Goal: Information Seeking & Learning: Learn about a topic

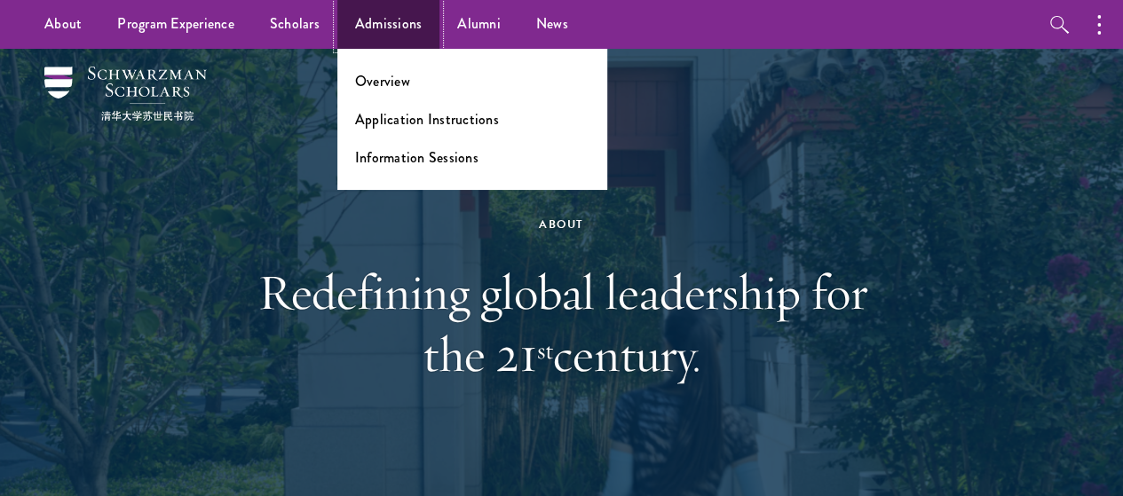
click at [337, 28] on link "Admissions" at bounding box center [388, 24] width 103 height 49
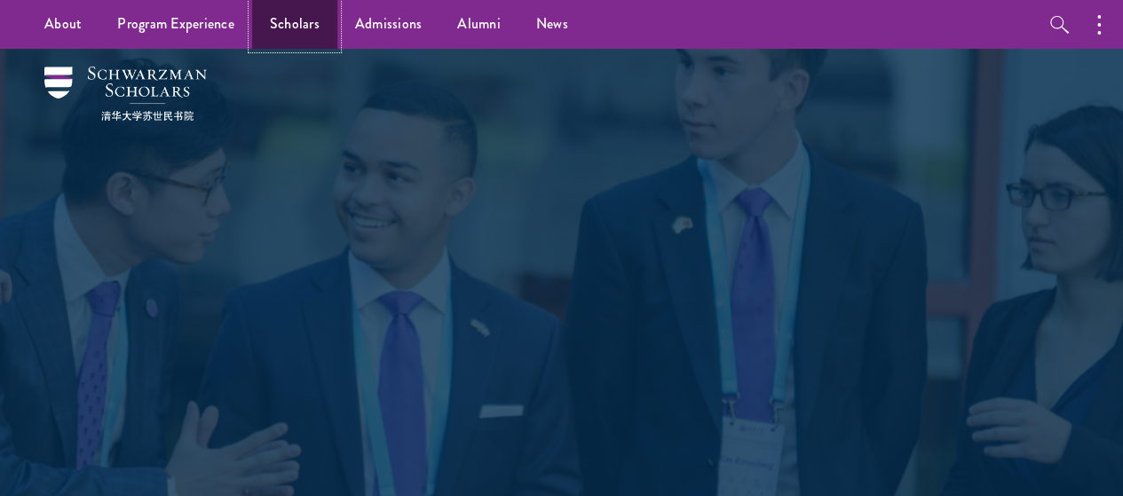
click at [281, 25] on link "Scholars" at bounding box center [294, 24] width 85 height 49
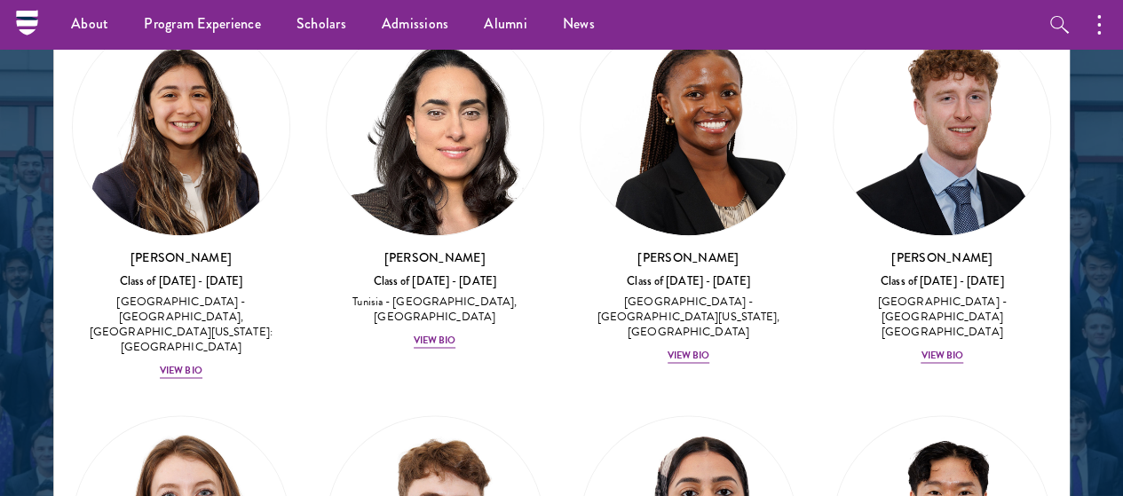
scroll to position [8073, 0]
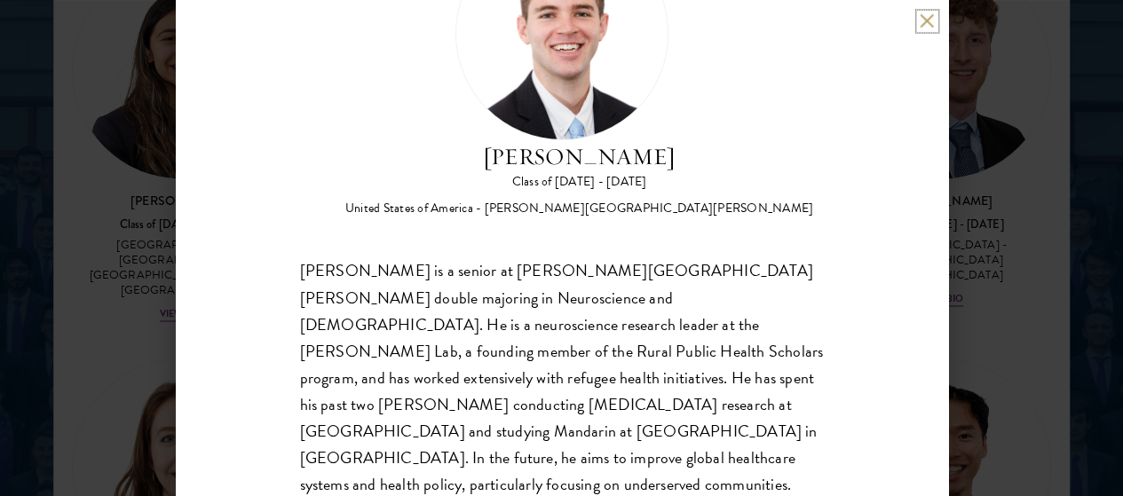
scroll to position [2340, 0]
click at [99, 296] on div "Zach Valentine Class of 2025 - 2026 United States of America - Brigham Young Un…" at bounding box center [561, 248] width 1123 height 496
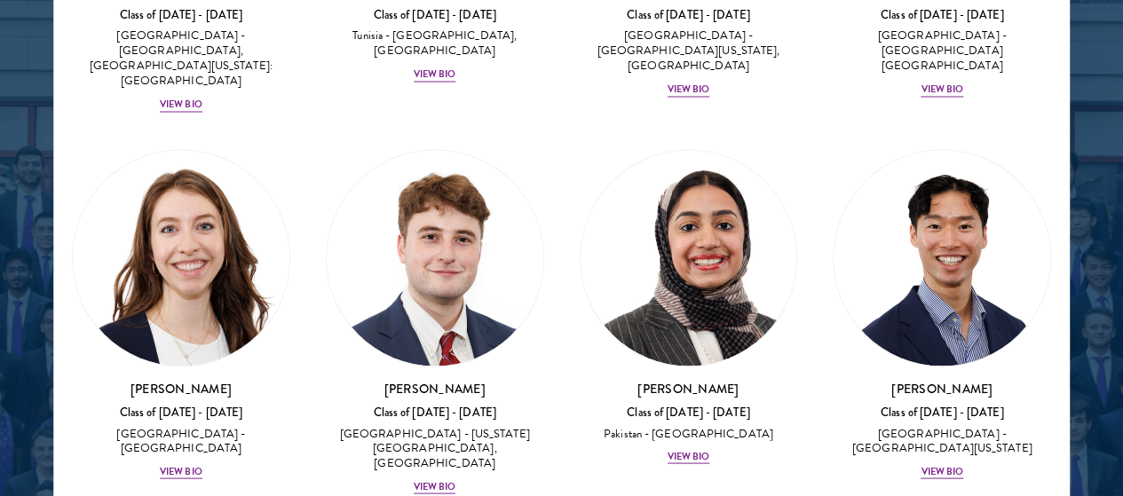
scroll to position [8271, 0]
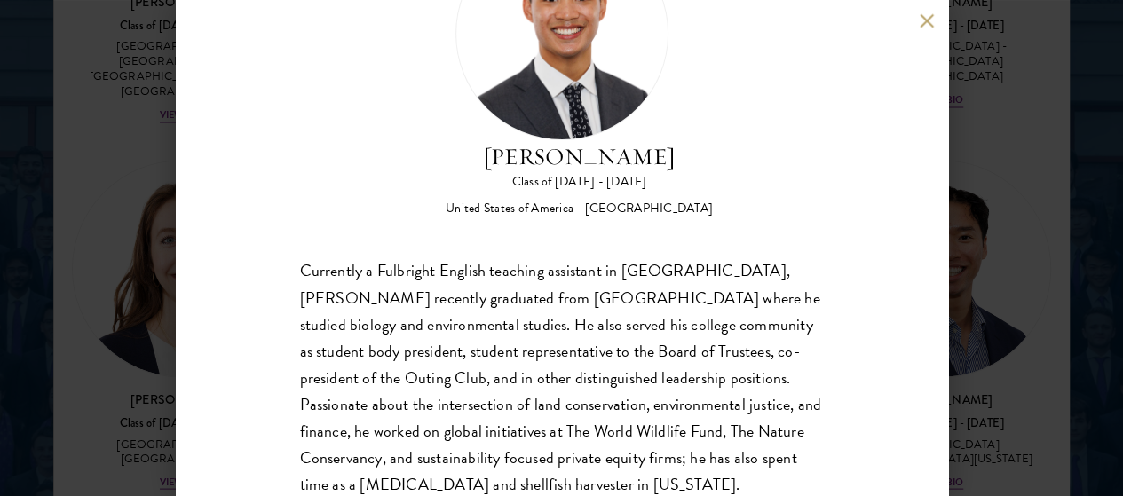
scroll to position [156, 0]
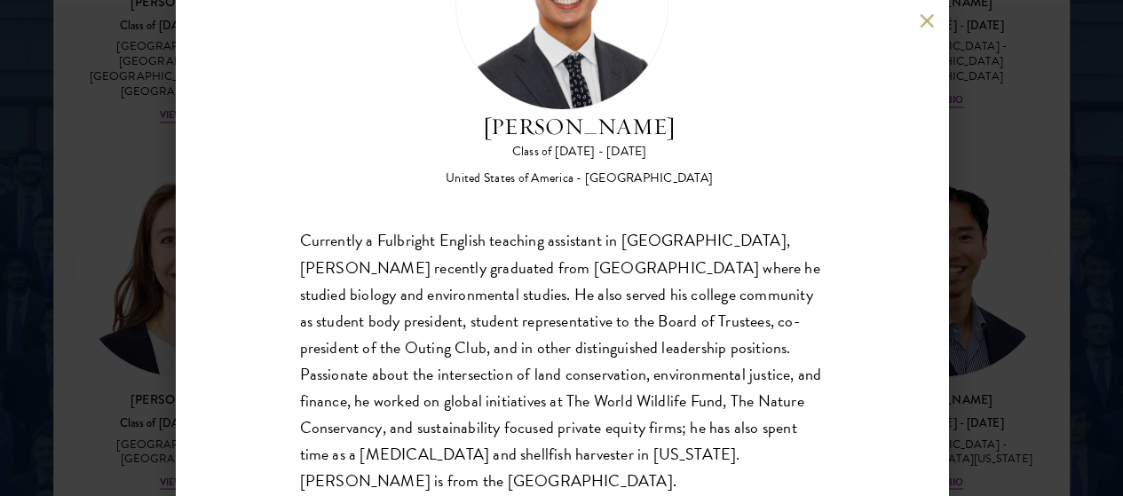
click at [74, 307] on div "Paul Wang Class of 2025 - 2026 United States of America - Bowdoin College Curre…" at bounding box center [561, 248] width 1123 height 496
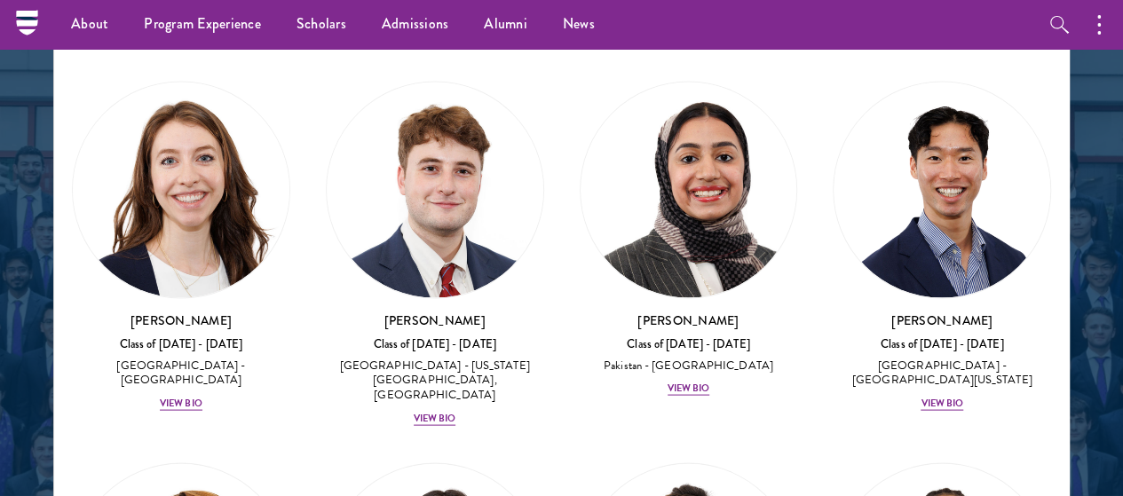
scroll to position [8412, 0]
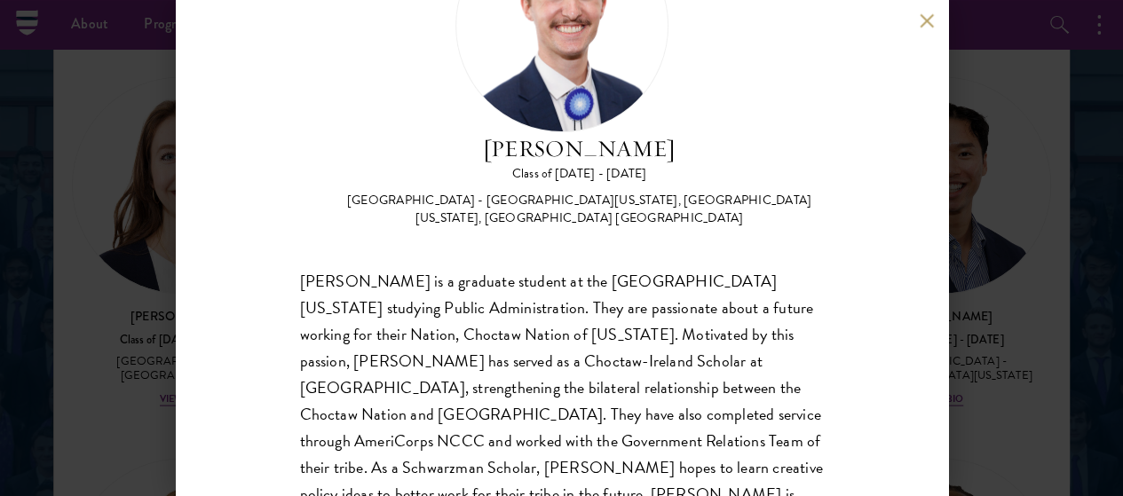
scroll to position [140, 0]
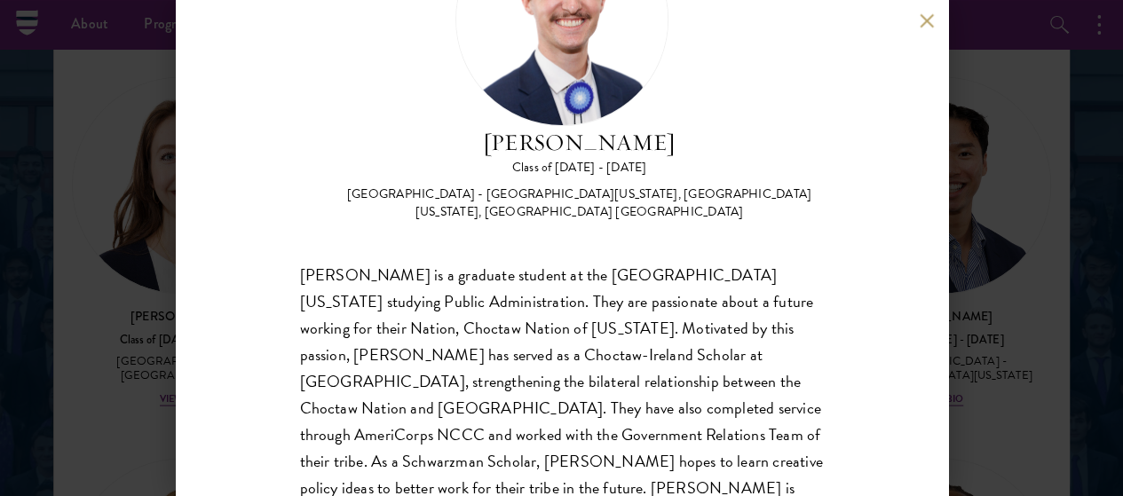
click at [994, 263] on div "Austin West Class of 2025 - 2026 United States of America - University of Centr…" at bounding box center [561, 248] width 1123 height 496
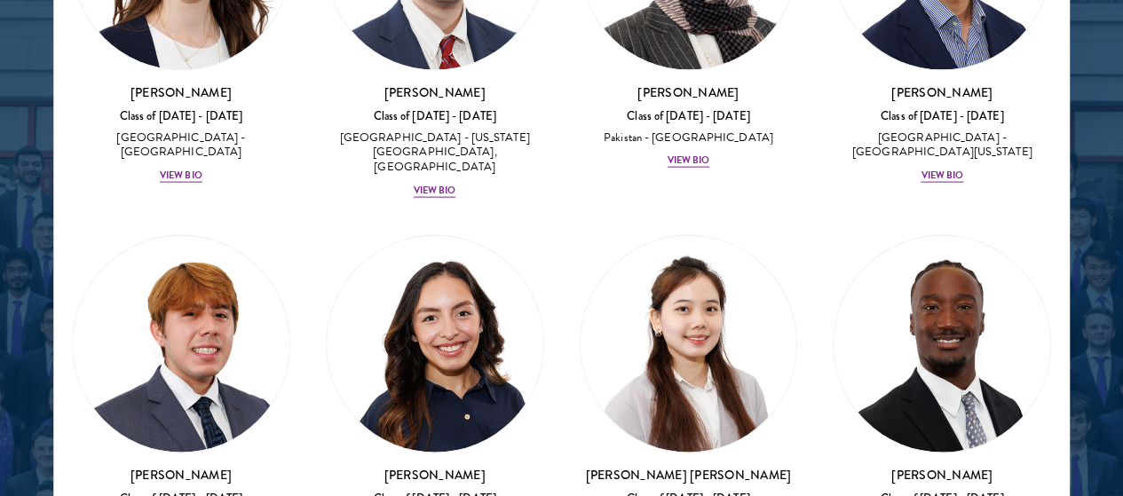
scroll to position [8602, 0]
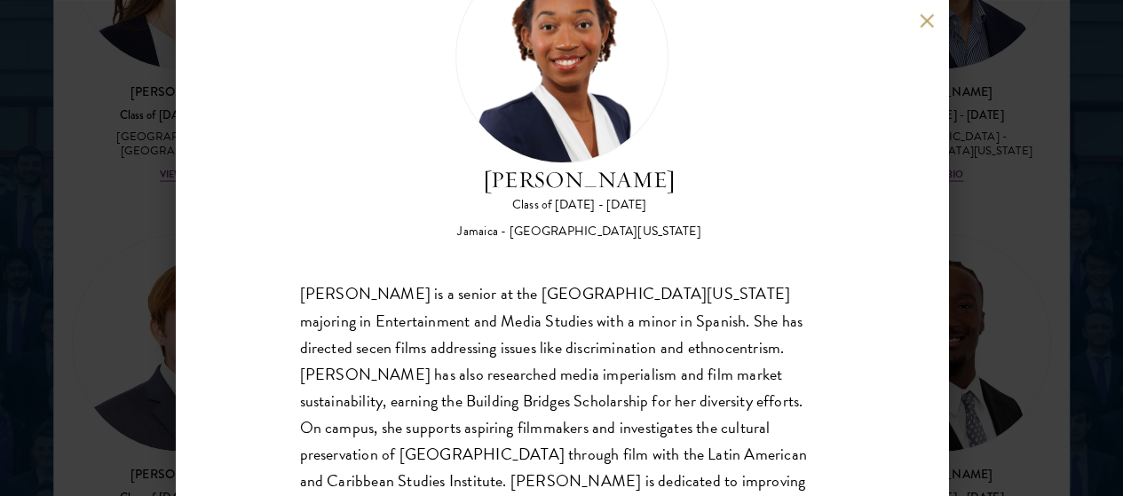
scroll to position [109, 0]
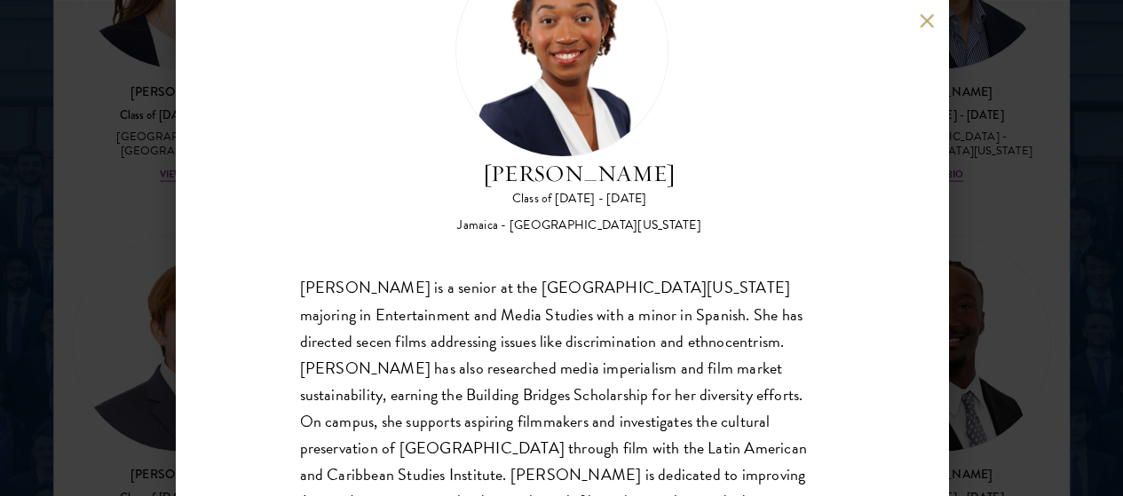
click at [20, 269] on div "Amanda Whylie Class of 2025 - 2026 Jamaica - University of Georgia Amanda Whyli…" at bounding box center [561, 248] width 1123 height 496
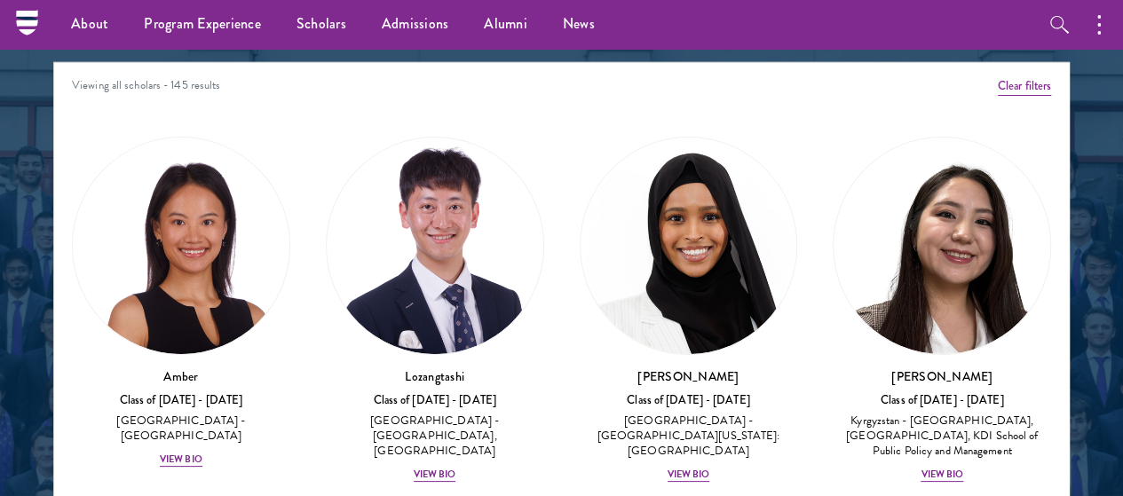
scroll to position [2249, 0]
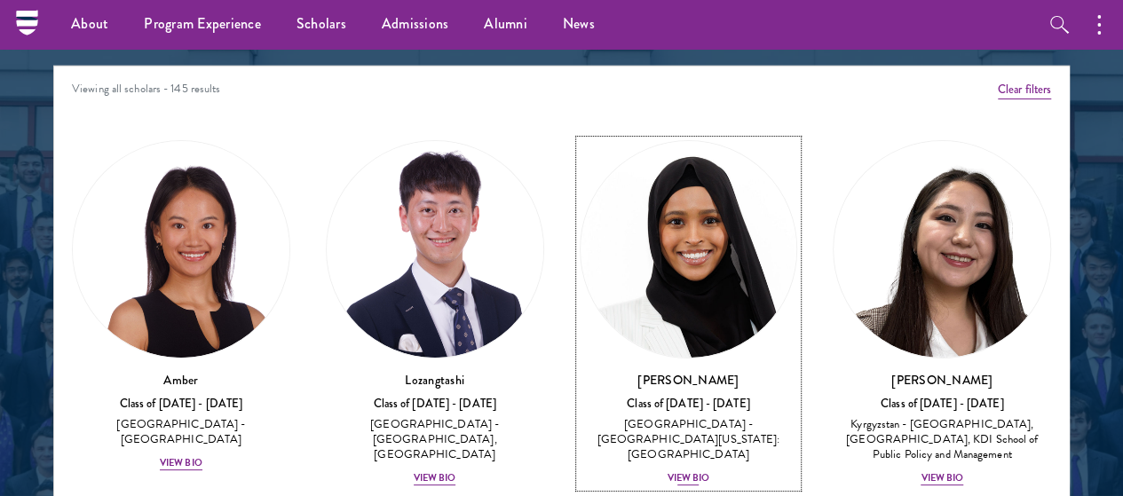
click at [581, 212] on img at bounding box center [689, 249] width 217 height 217
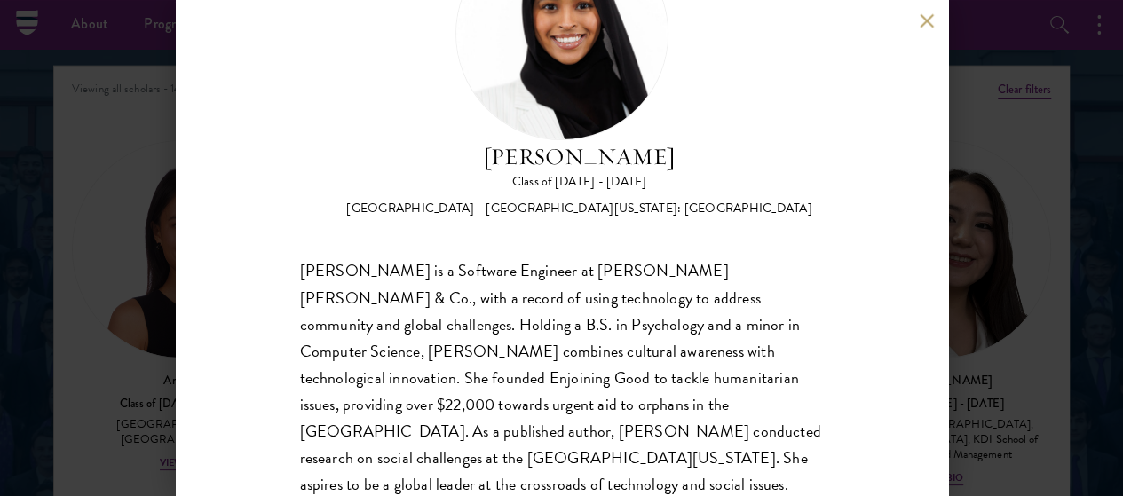
scroll to position [126, 0]
click at [89, 253] on div "Samia Abdi Class of 2025 - 2026 United States of America - University of Minnes…" at bounding box center [561, 248] width 1123 height 496
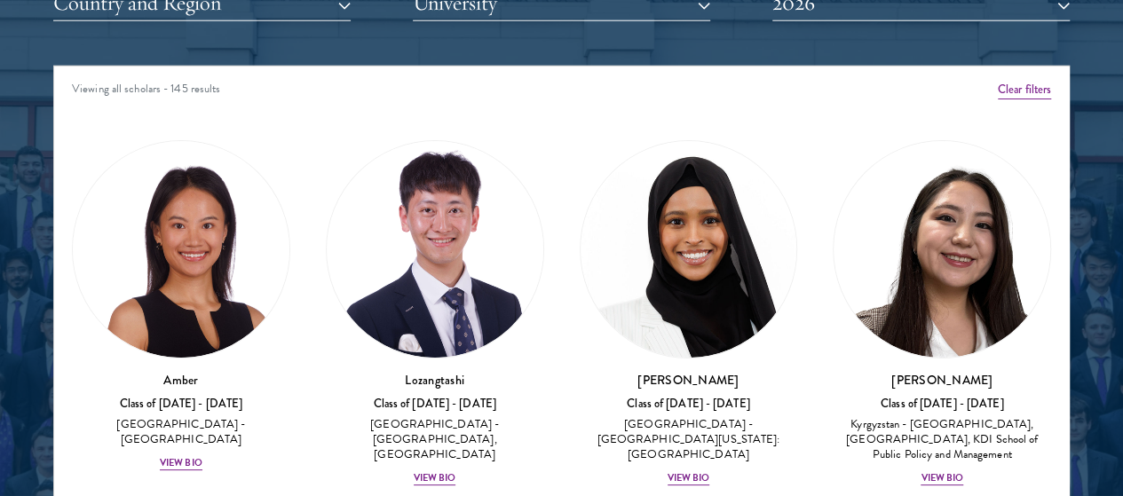
scroll to position [2317, 0]
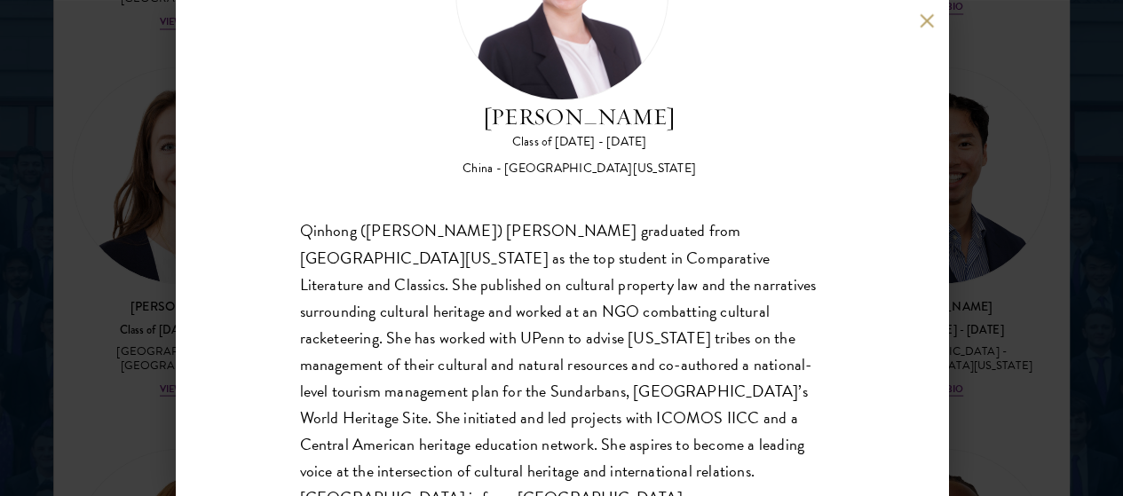
scroll to position [168, 0]
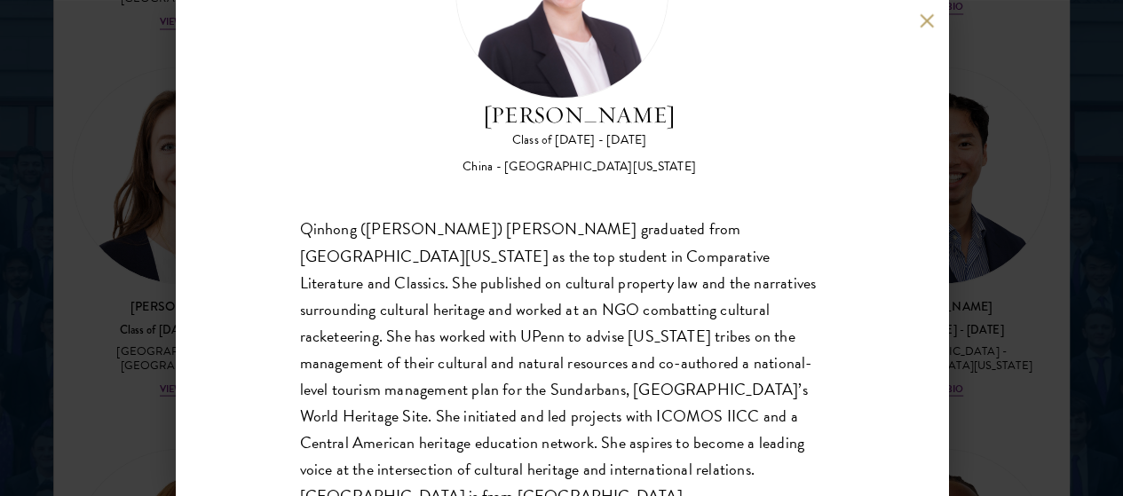
click at [1014, 331] on div "Roxana Wang Class of 2025 - 2026 China - University of California, Berkeley Qin…" at bounding box center [561, 248] width 1123 height 496
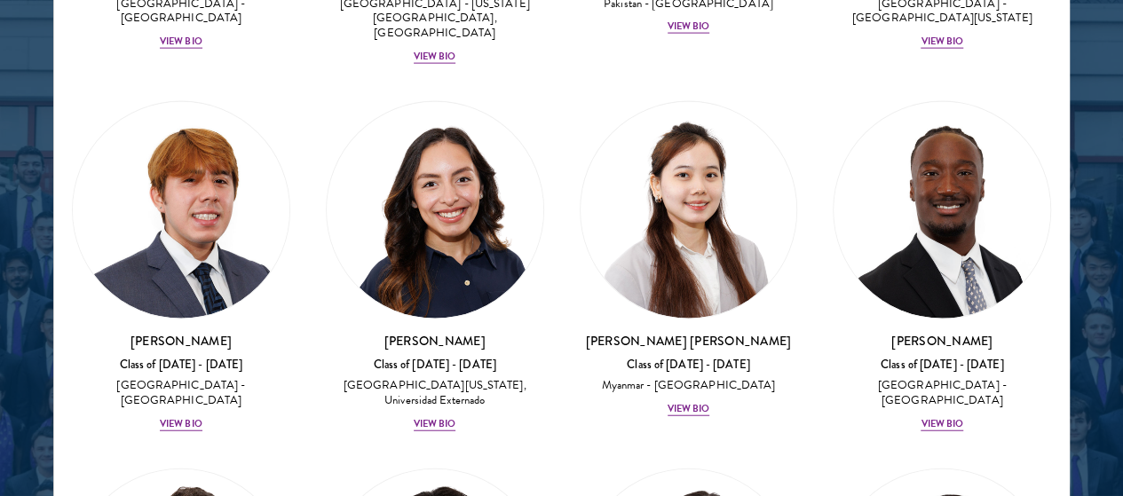
scroll to position [8736, 0]
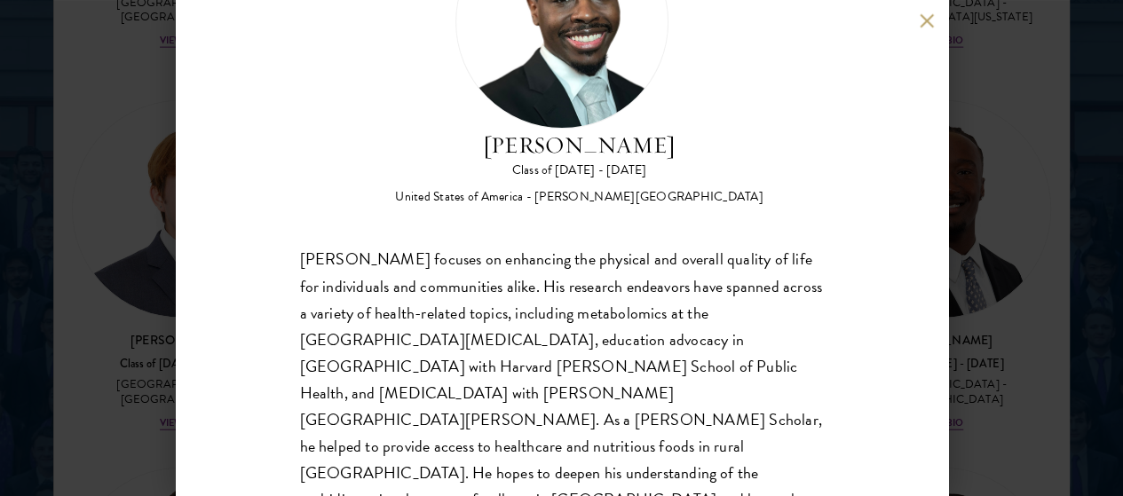
scroll to position [156, 0]
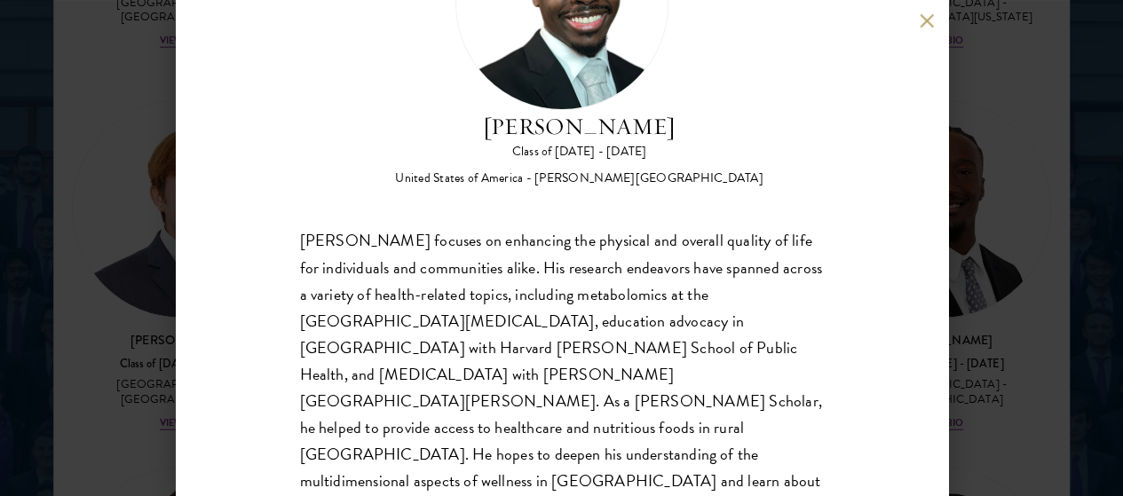
click at [24, 274] on div "Ishmael Williams Class of 2025 - 2026 United States of America - Howard Univers…" at bounding box center [561, 248] width 1123 height 496
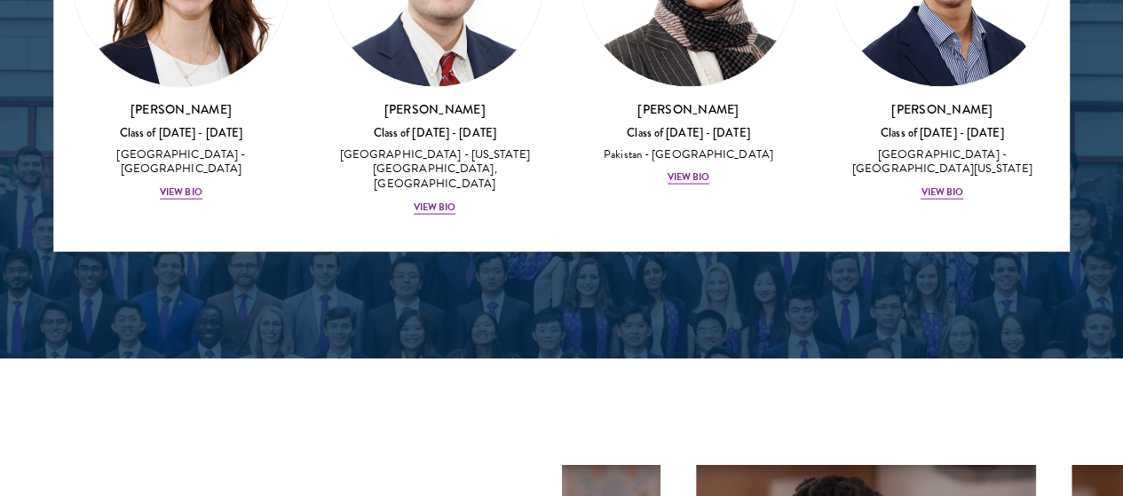
scroll to position [8308, 0]
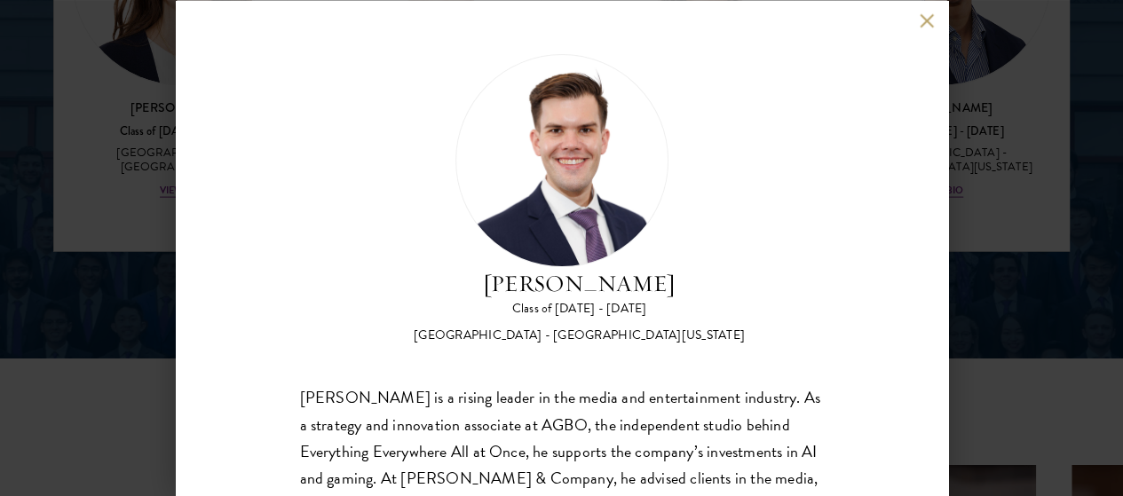
scroll to position [131, 0]
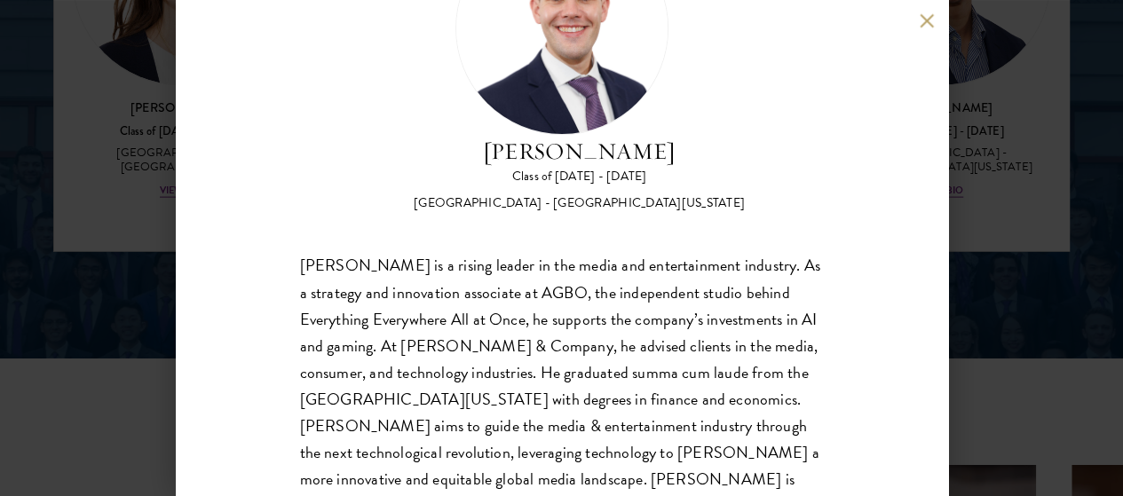
click at [80, 276] on div "Garrett Williams Class of 2025 - 2026 United States of America - University of …" at bounding box center [561, 248] width 1123 height 496
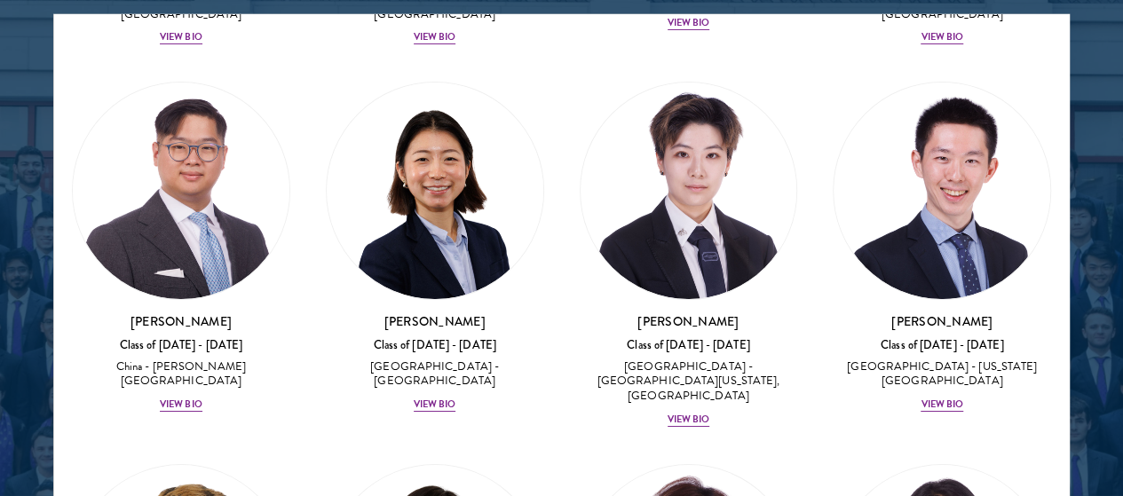
scroll to position [6468, 0]
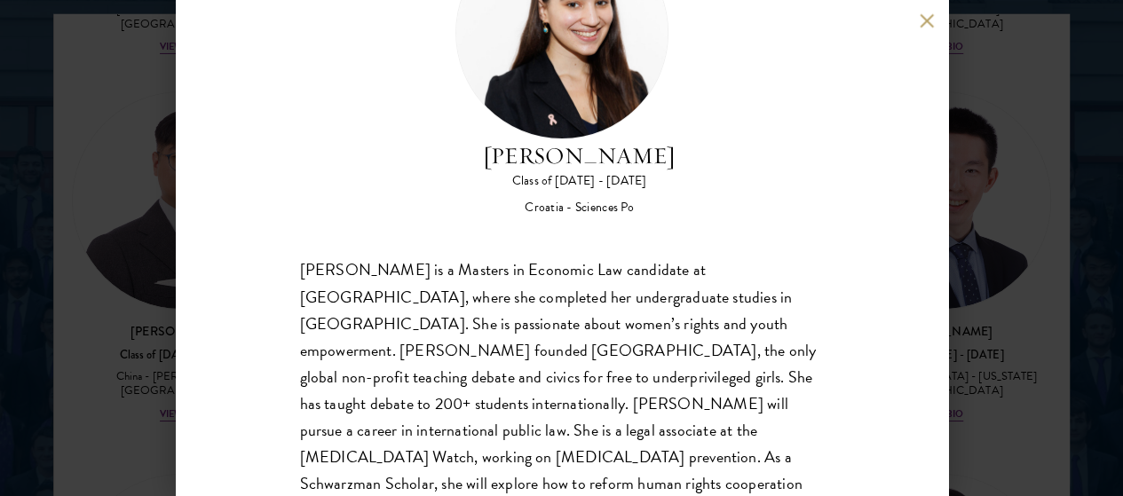
scroll to position [134, 0]
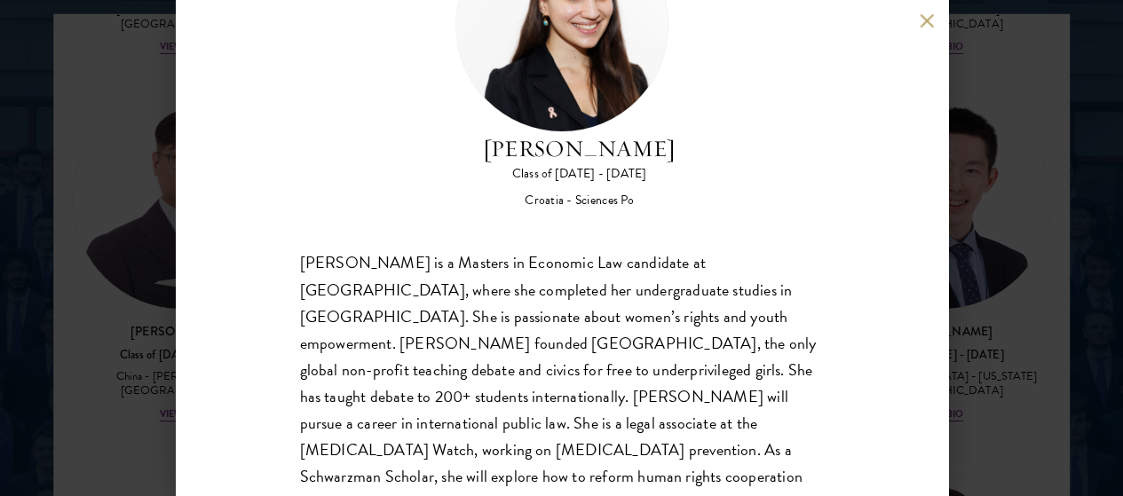
click at [985, 194] on div "Gabrijela Papec Class of 2025 - 2026 Croatia - Sciences Po Gabrijela Papec is a…" at bounding box center [561, 248] width 1123 height 496
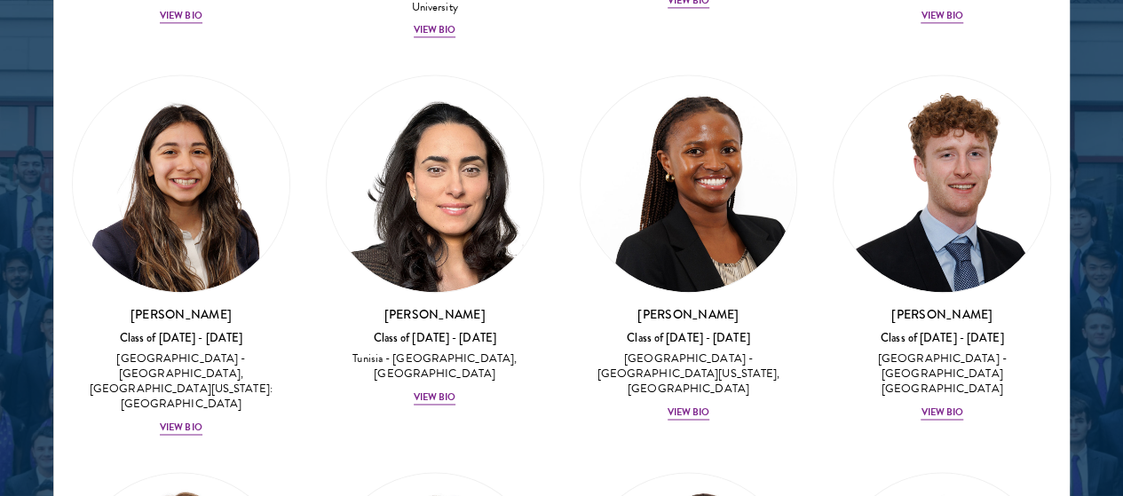
scroll to position [7982, 0]
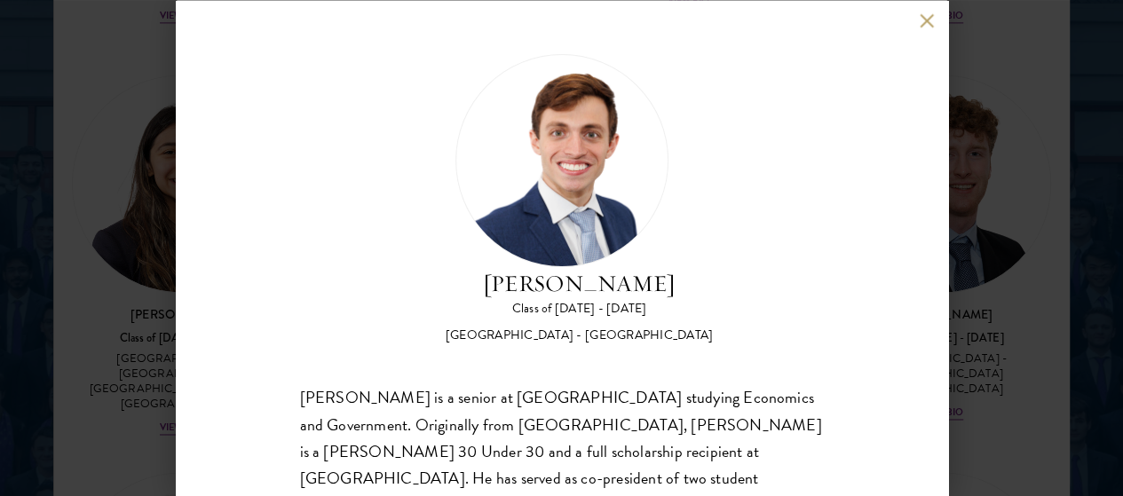
click at [955, 178] on div "Eduardo Vasconcelos Goyanna Filho Class of 2025 - 2026 Brazil - Harvard Univers…" at bounding box center [561, 248] width 1123 height 496
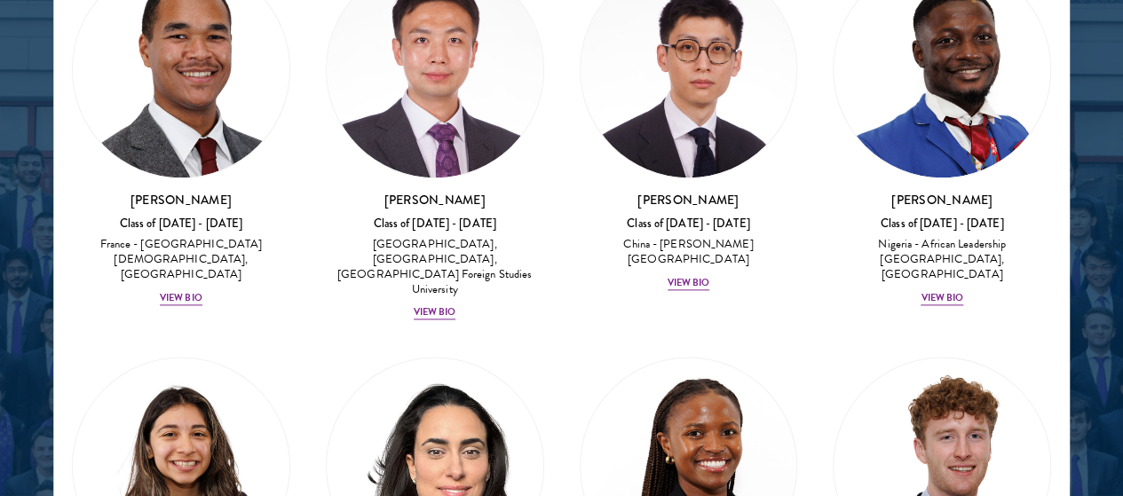
scroll to position [7698, 0]
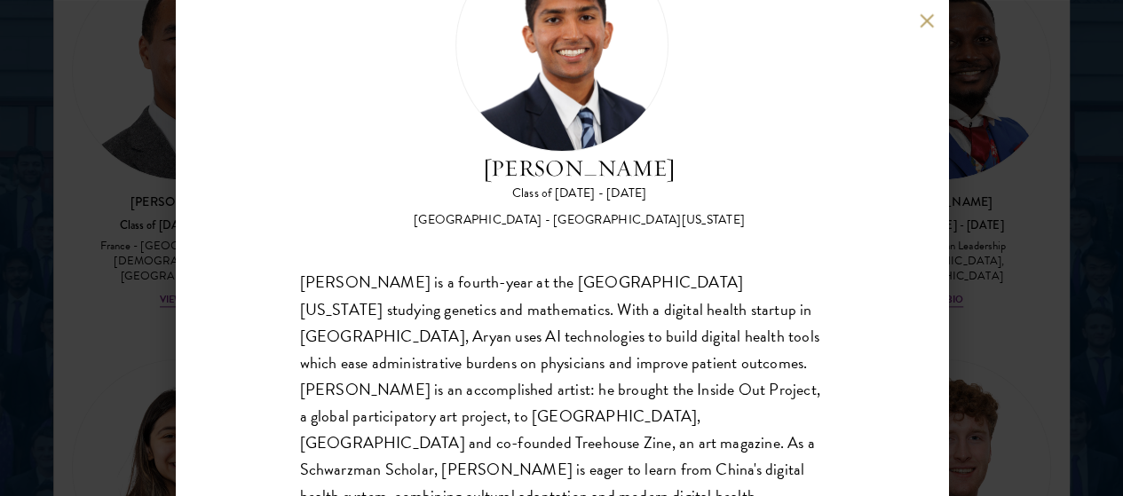
scroll to position [126, 0]
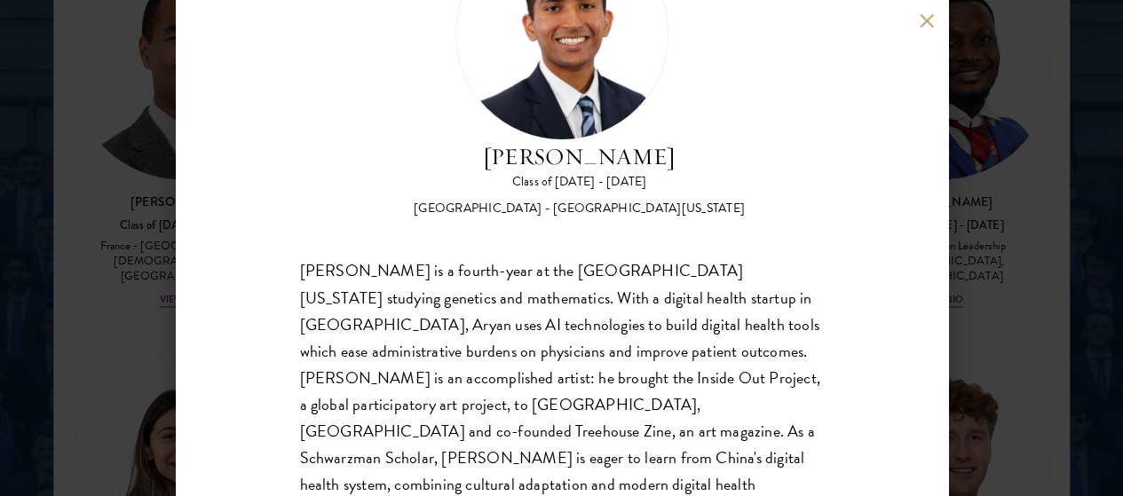
click at [67, 253] on div "Aryan Thakur Class of 2025 - 2026 United States of America - University of Geor…" at bounding box center [561, 248] width 1123 height 496
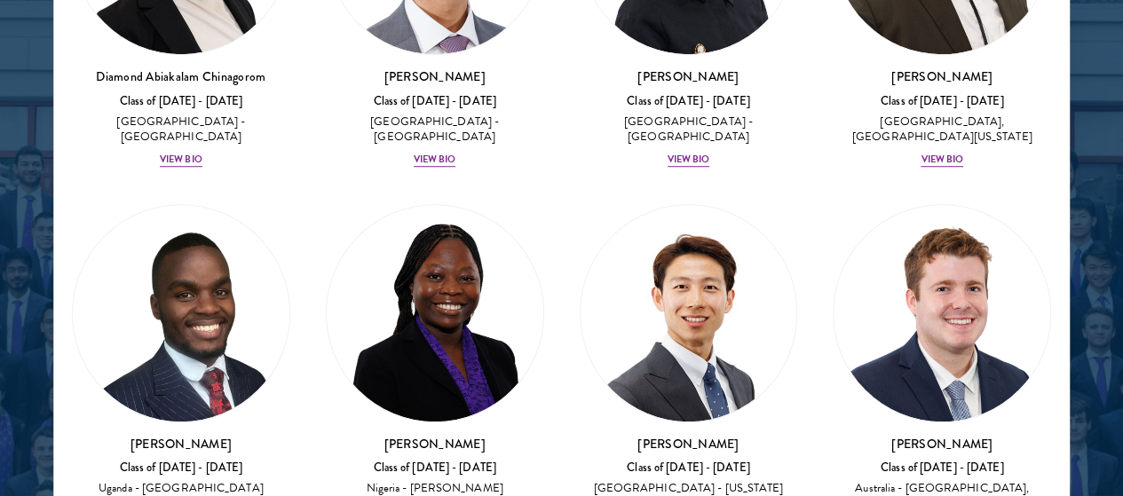
scroll to position [545, 0]
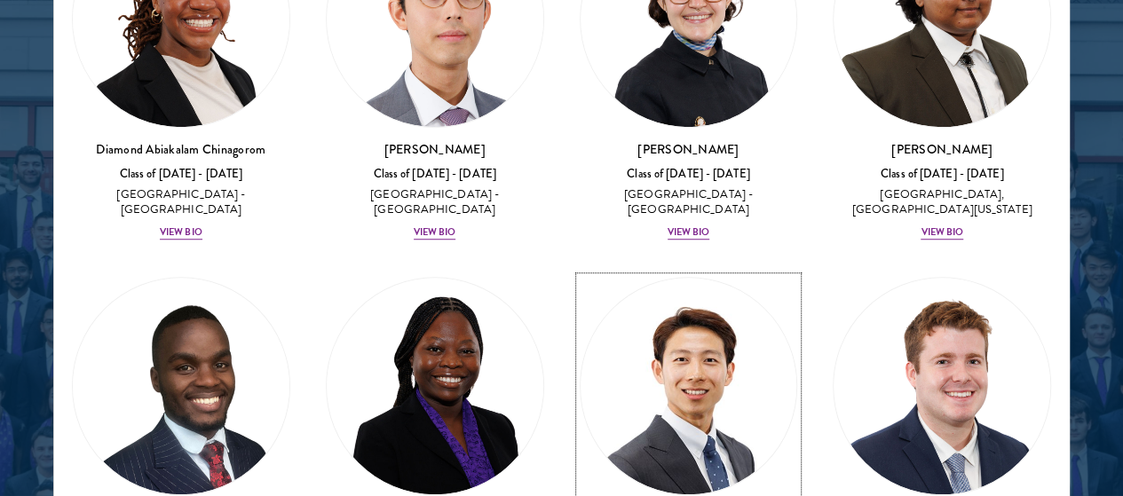
click at [581, 278] on img at bounding box center [689, 386] width 217 height 217
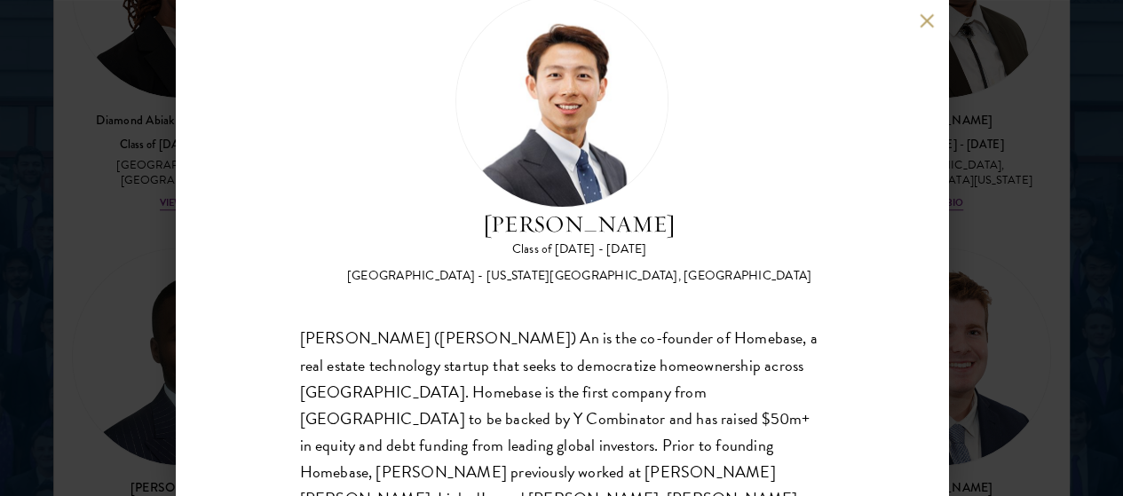
scroll to position [55, 0]
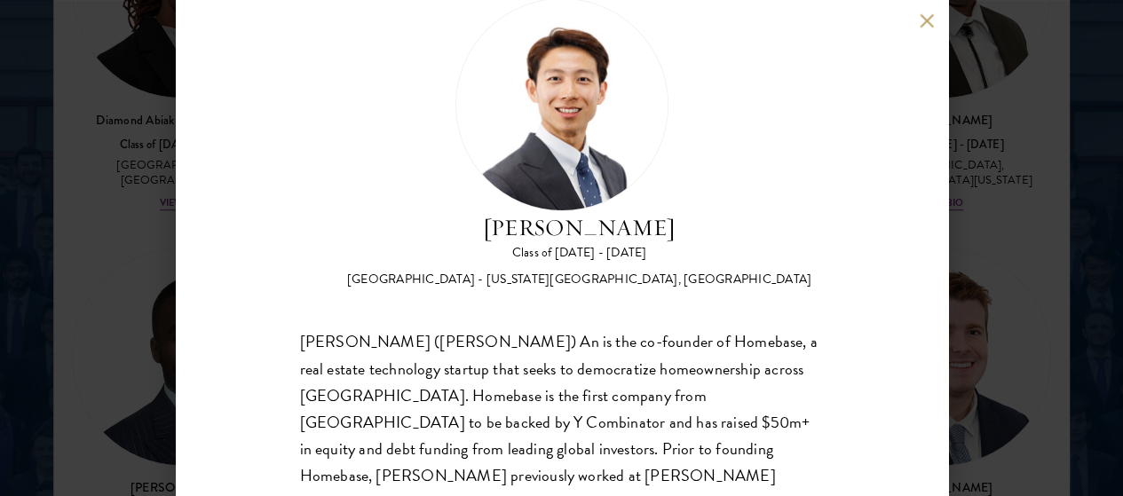
click at [130, 141] on div "Phillip An Class of 2025 - 2026 United States of America - California Institute…" at bounding box center [561, 248] width 1123 height 496
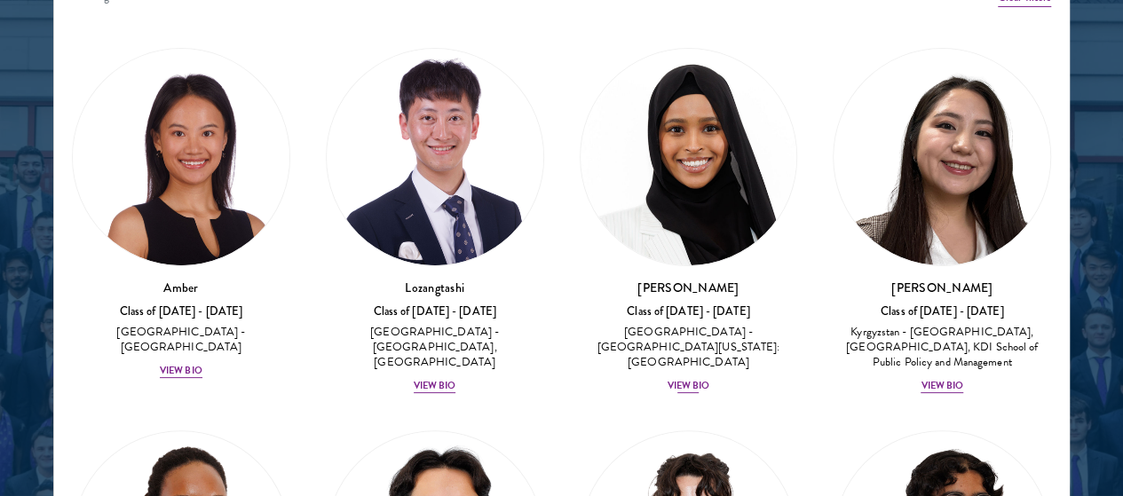
scroll to position [75, 0]
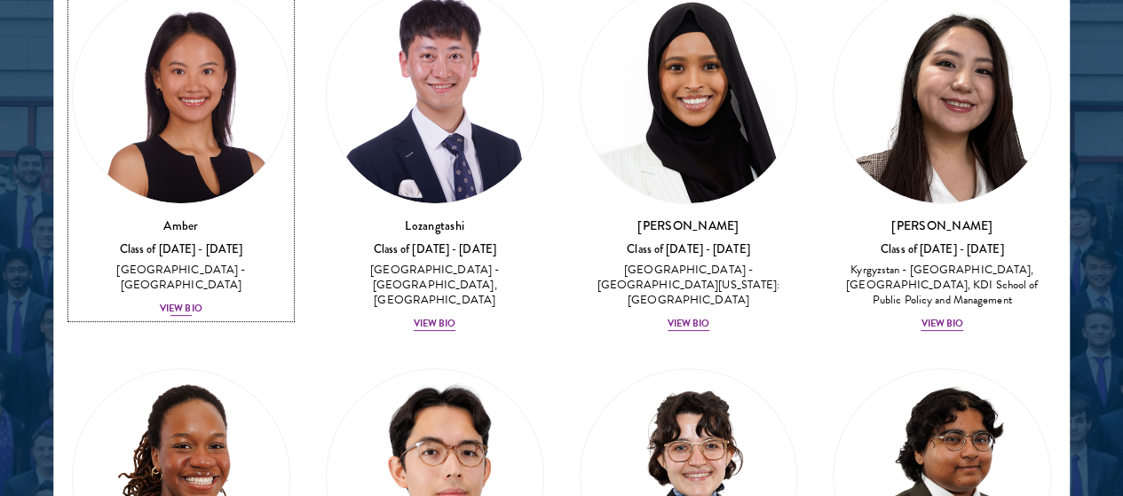
click at [240, 217] on div "Amber Class of 2025 - 2026 China - Peking University View Bio" at bounding box center [181, 267] width 218 height 101
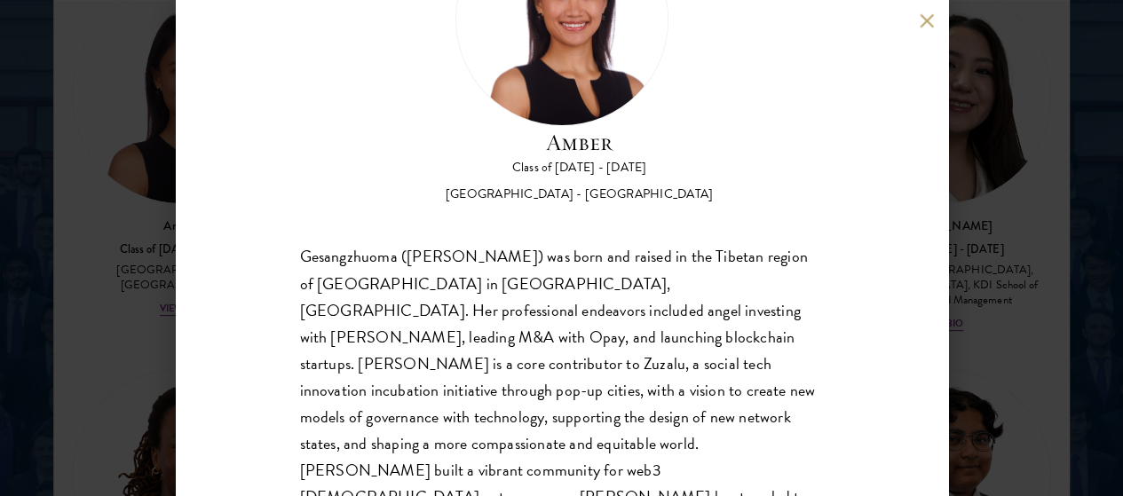
scroll to position [142, 0]
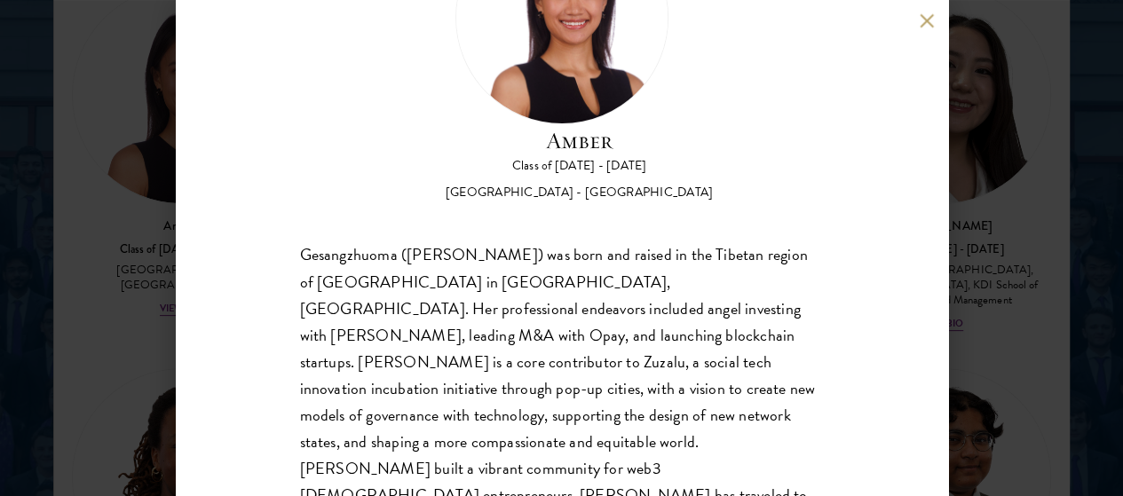
click at [107, 252] on div "Amber Class of 2025 - 2026 China - Peking University Gesangzhuoma (Amber) was b…" at bounding box center [561, 248] width 1123 height 496
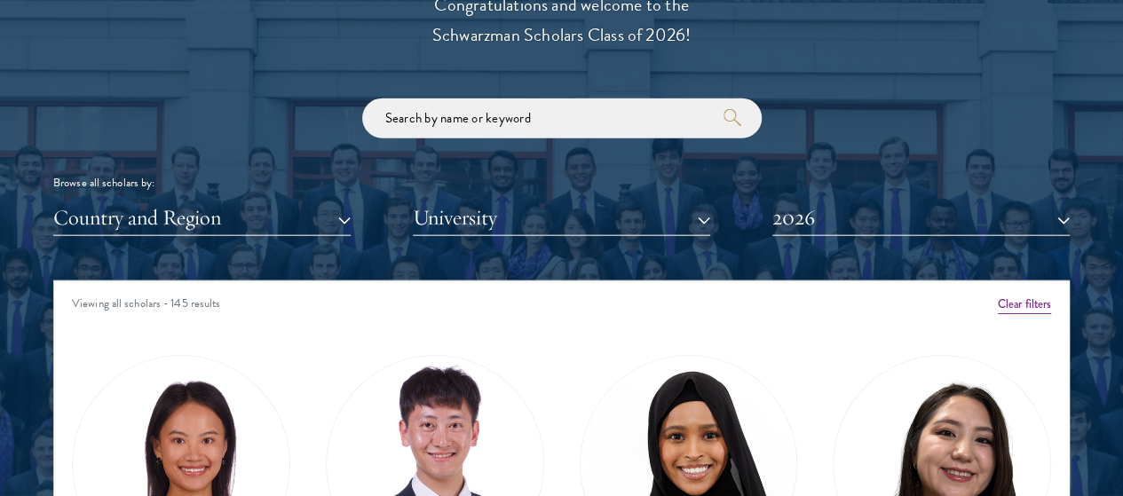
scroll to position [2035, 0]
click at [254, 200] on button "Country and Region" at bounding box center [201, 218] width 297 height 36
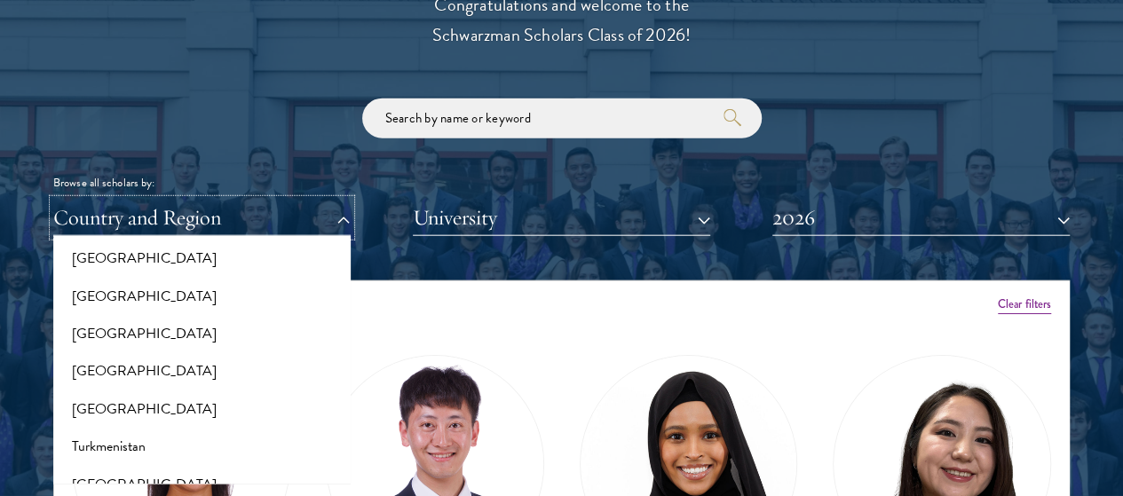
scroll to position [3622, 0]
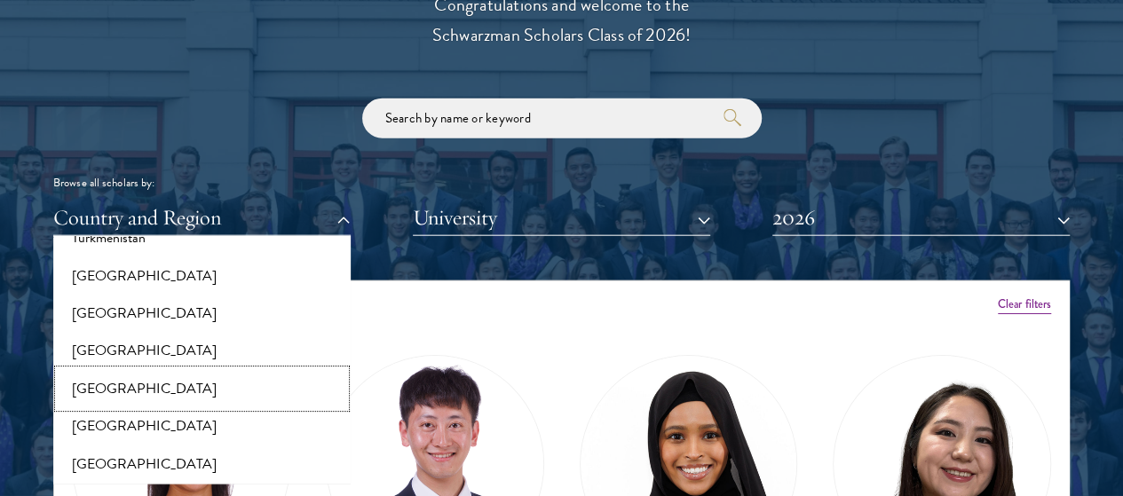
click at [186, 370] on button "[GEOGRAPHIC_DATA]" at bounding box center [202, 388] width 287 height 37
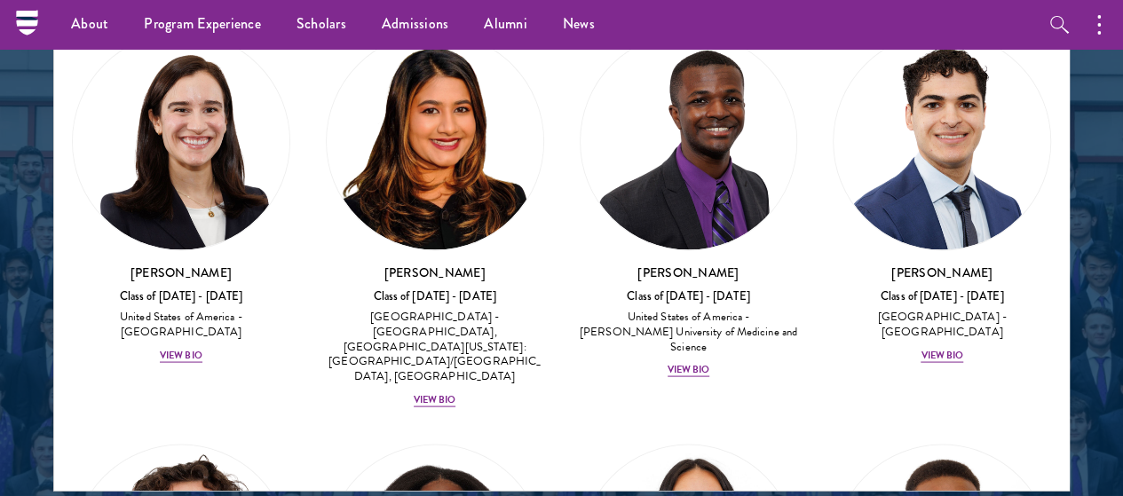
scroll to position [1531, 0]
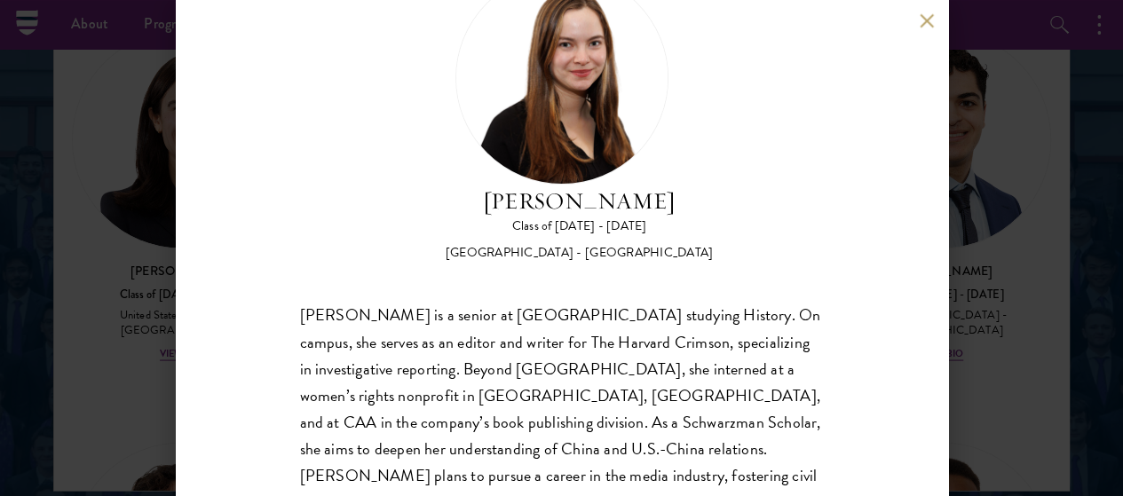
scroll to position [98, 0]
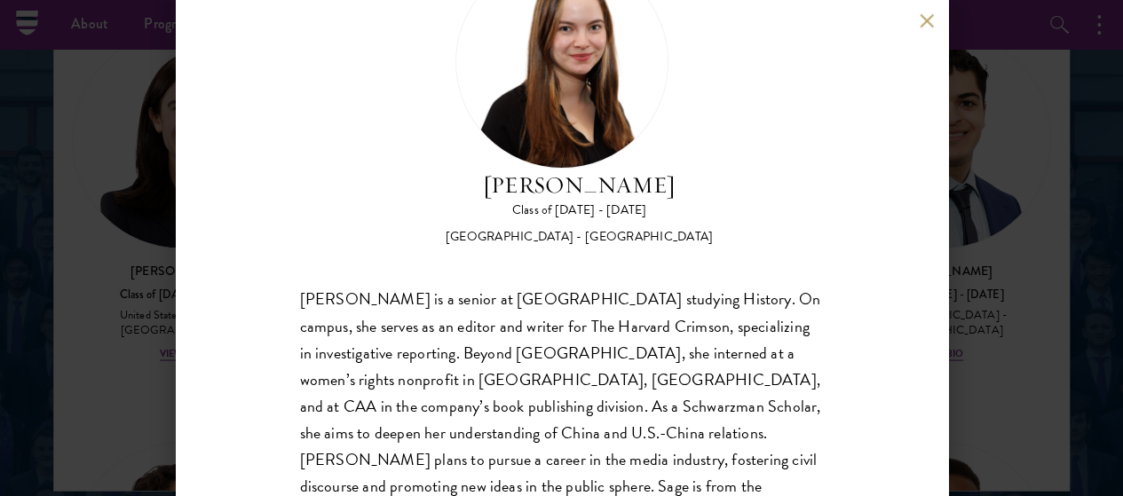
click at [996, 241] on div "Sage Lattman Class of 2025 - 2026 United States of America - Harvard University…" at bounding box center [561, 248] width 1123 height 496
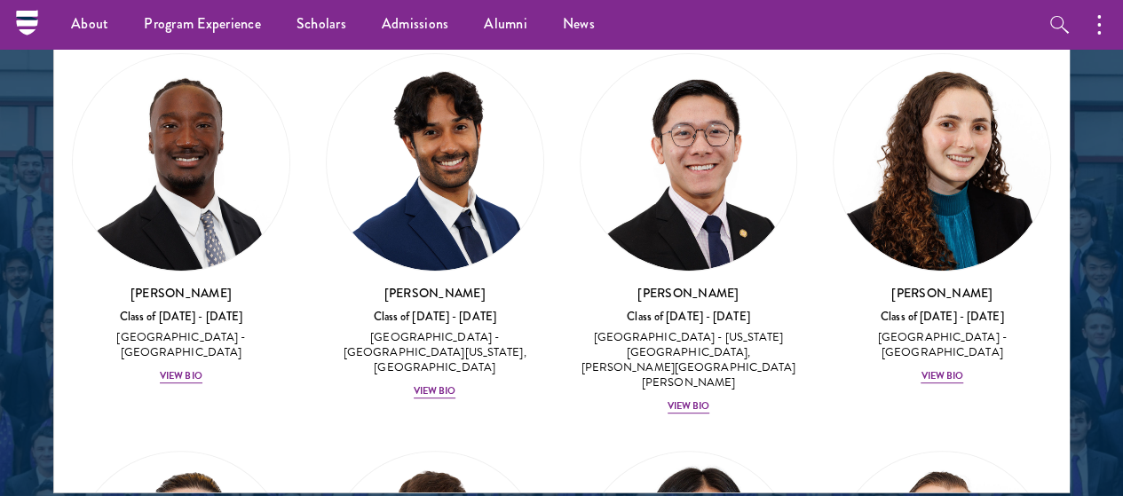
scroll to position [3467, 0]
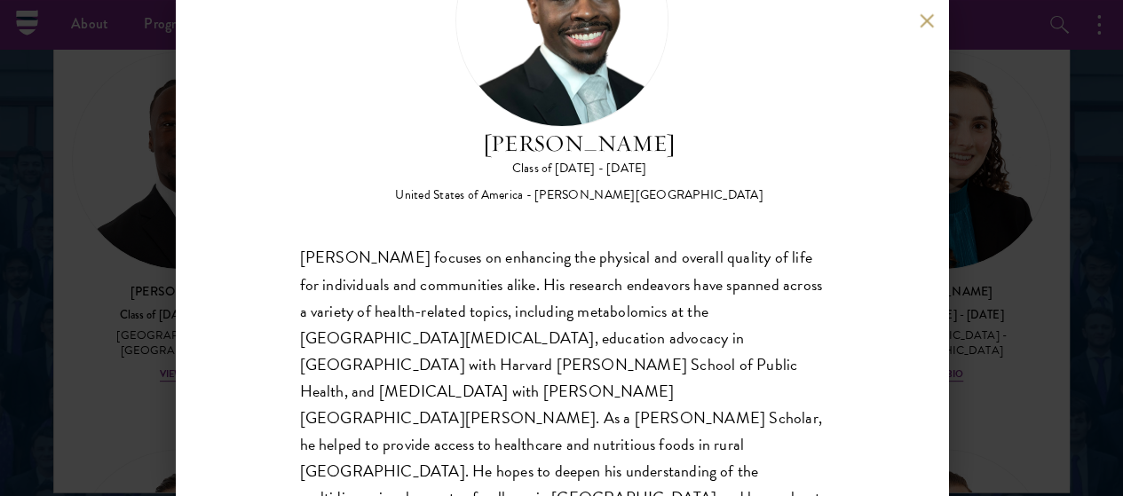
scroll to position [156, 0]
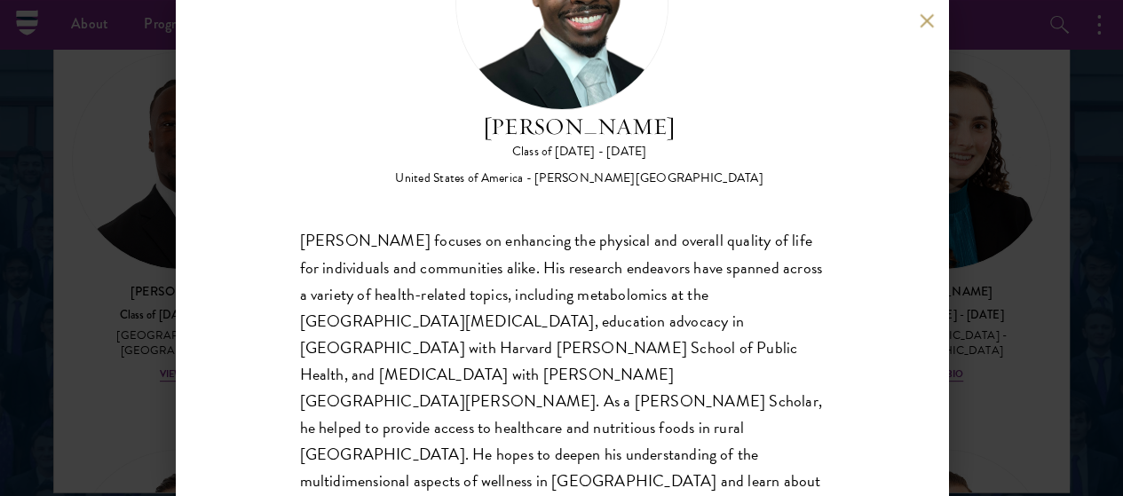
click at [965, 279] on div "Ishmael Williams Class of 2025 - 2026 United States of America - Howard Univers…" at bounding box center [561, 248] width 1123 height 496
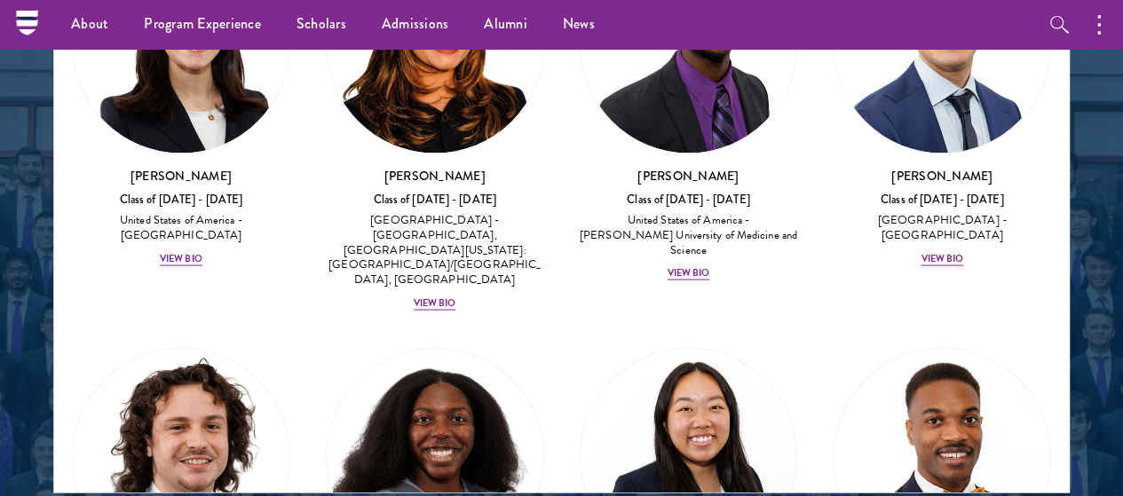
scroll to position [3496, 0]
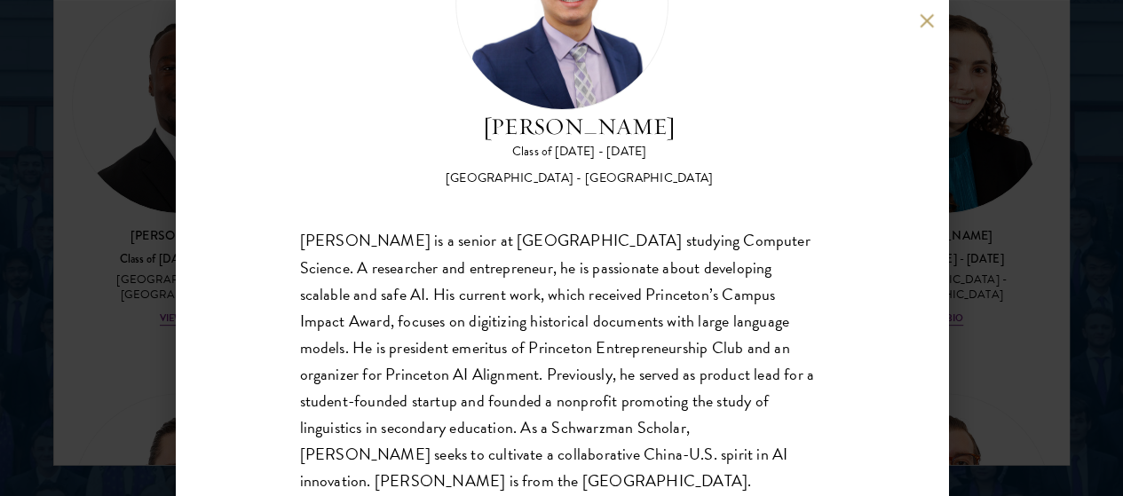
scroll to position [2382, 0]
click at [1006, 309] on div "James Zhang Class of 2025 - 2026 United States of America - Princeton Universit…" at bounding box center [561, 248] width 1123 height 496
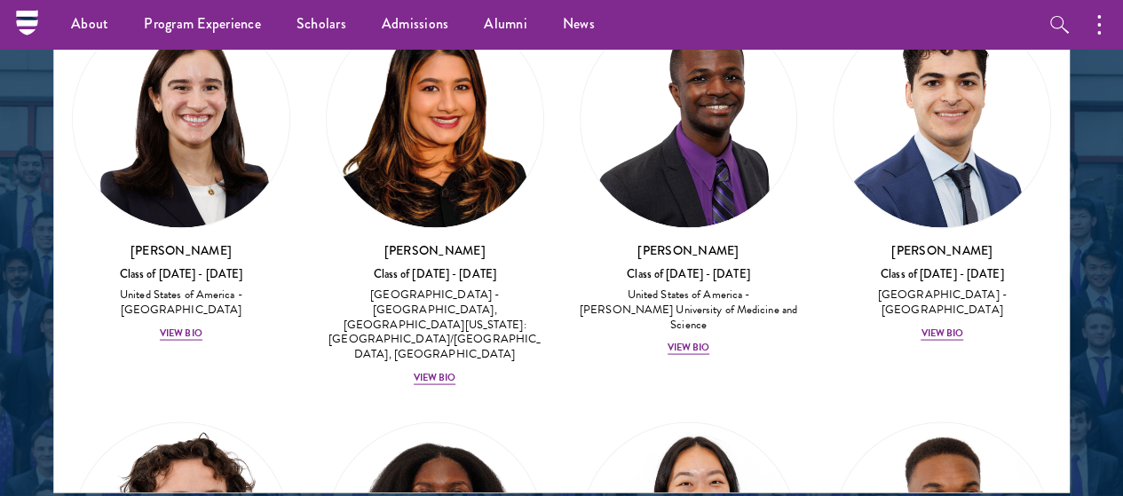
scroll to position [1557, 0]
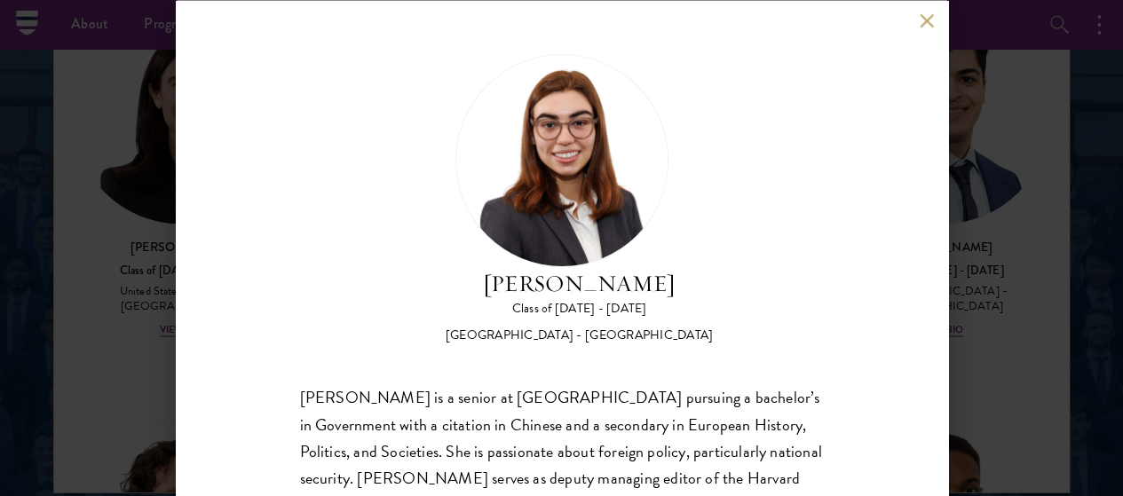
scroll to position [98, 0]
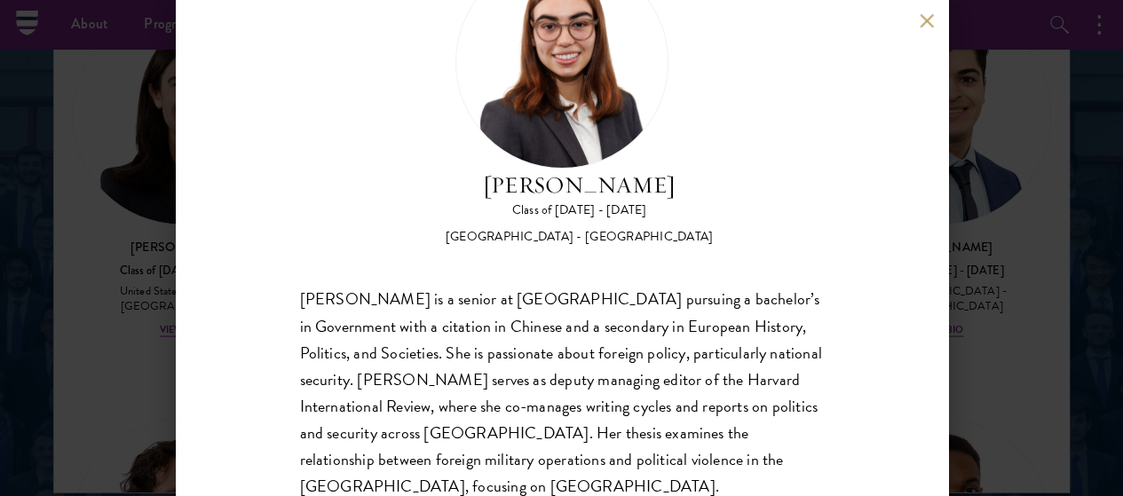
click at [201, 231] on div "Isabelle King Class of 2025 - 2026 United States of America - Harvard Universit…" at bounding box center [562, 248] width 772 height 496
click at [99, 186] on div "Isabelle King Class of 2025 - 2026 United States of America - Harvard Universit…" at bounding box center [561, 248] width 1123 height 496
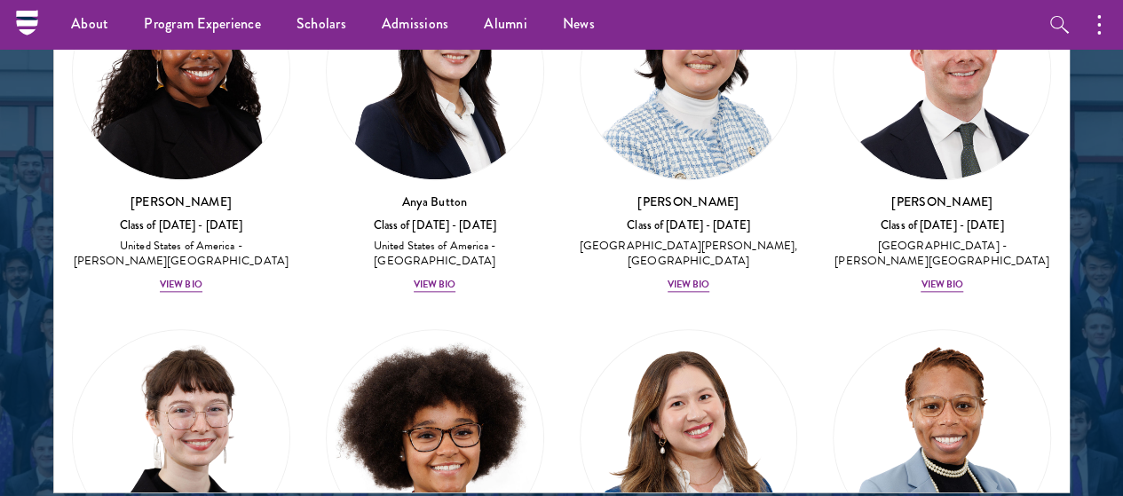
scroll to position [867, 0]
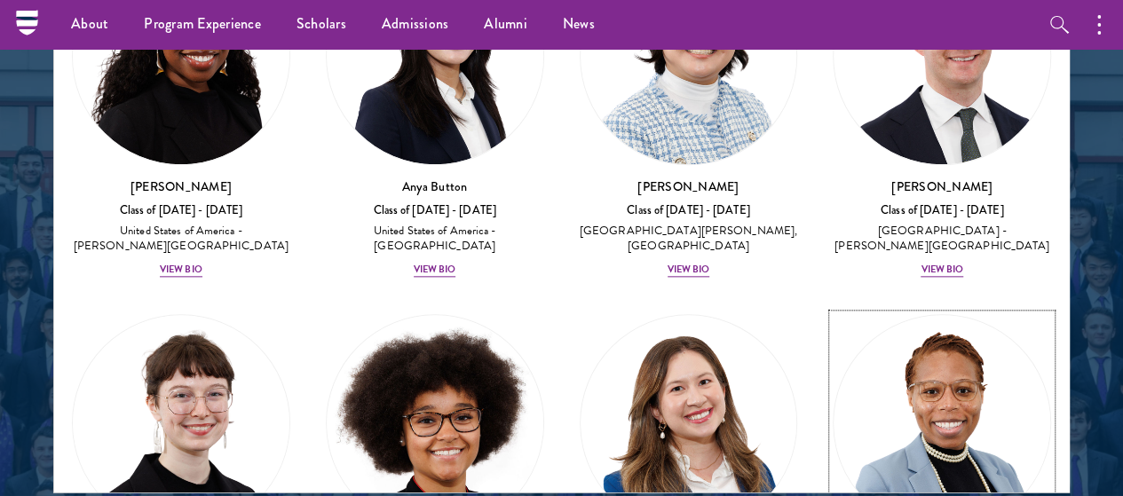
click at [834, 316] on img at bounding box center [942, 424] width 217 height 217
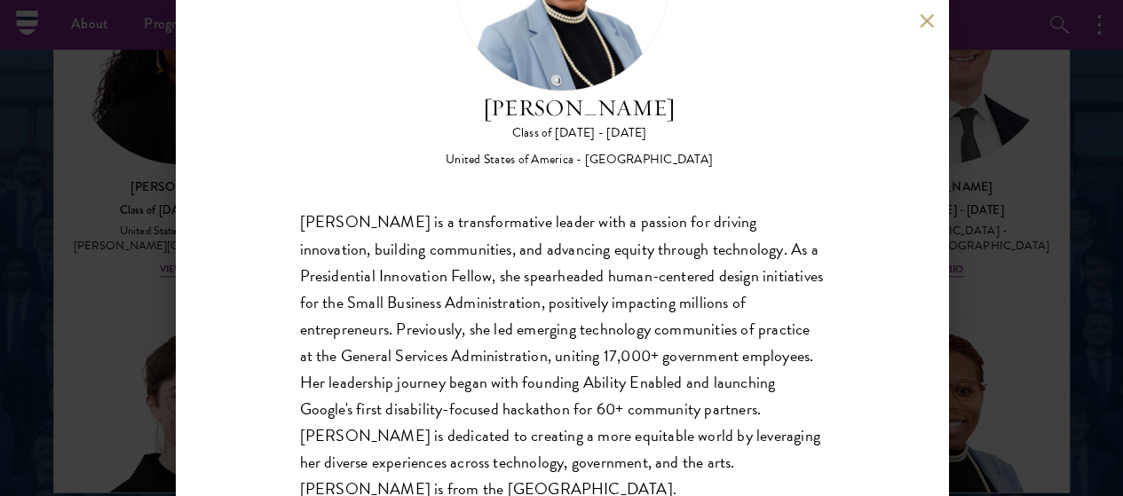
scroll to position [185, 0]
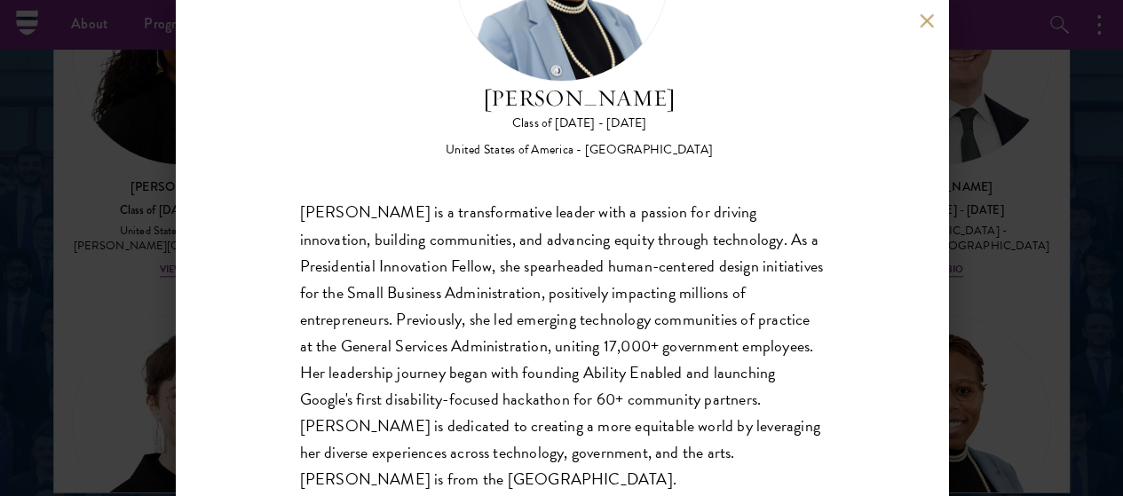
click at [1009, 210] on div "Eboni Freeman Class of 2025 - 2026 United States of America - Emory University …" at bounding box center [561, 248] width 1123 height 496
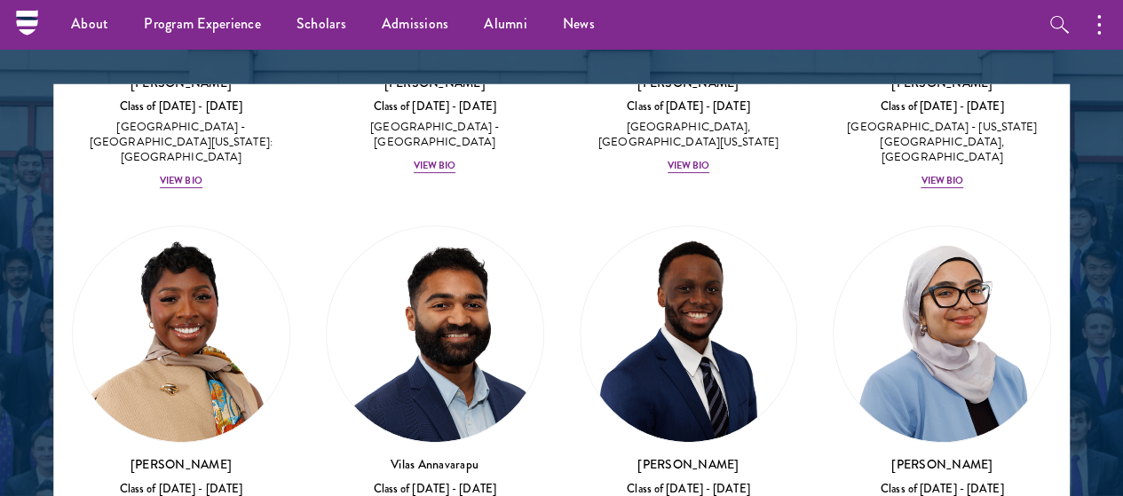
scroll to position [317, 0]
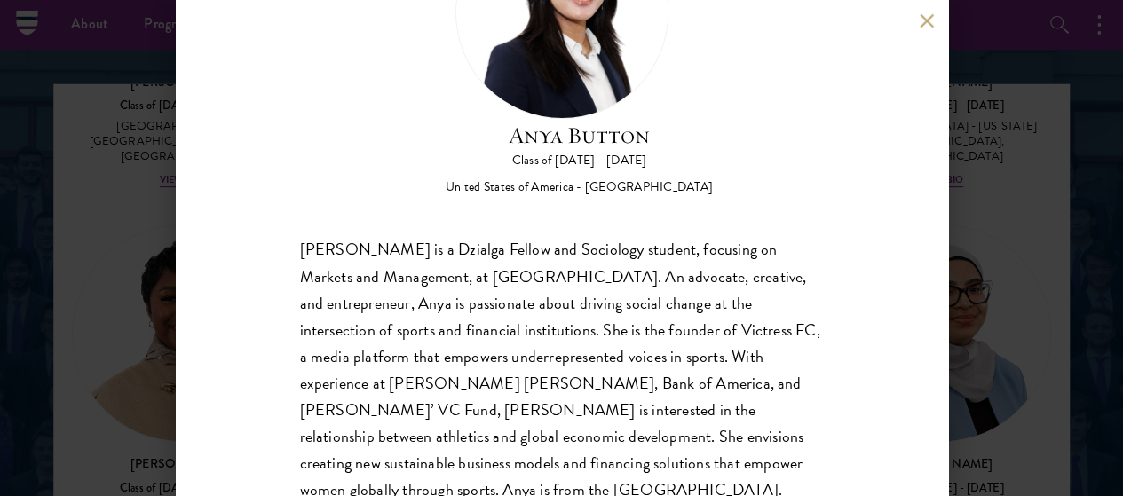
scroll to position [156, 0]
